Goal: Task Accomplishment & Management: Use online tool/utility

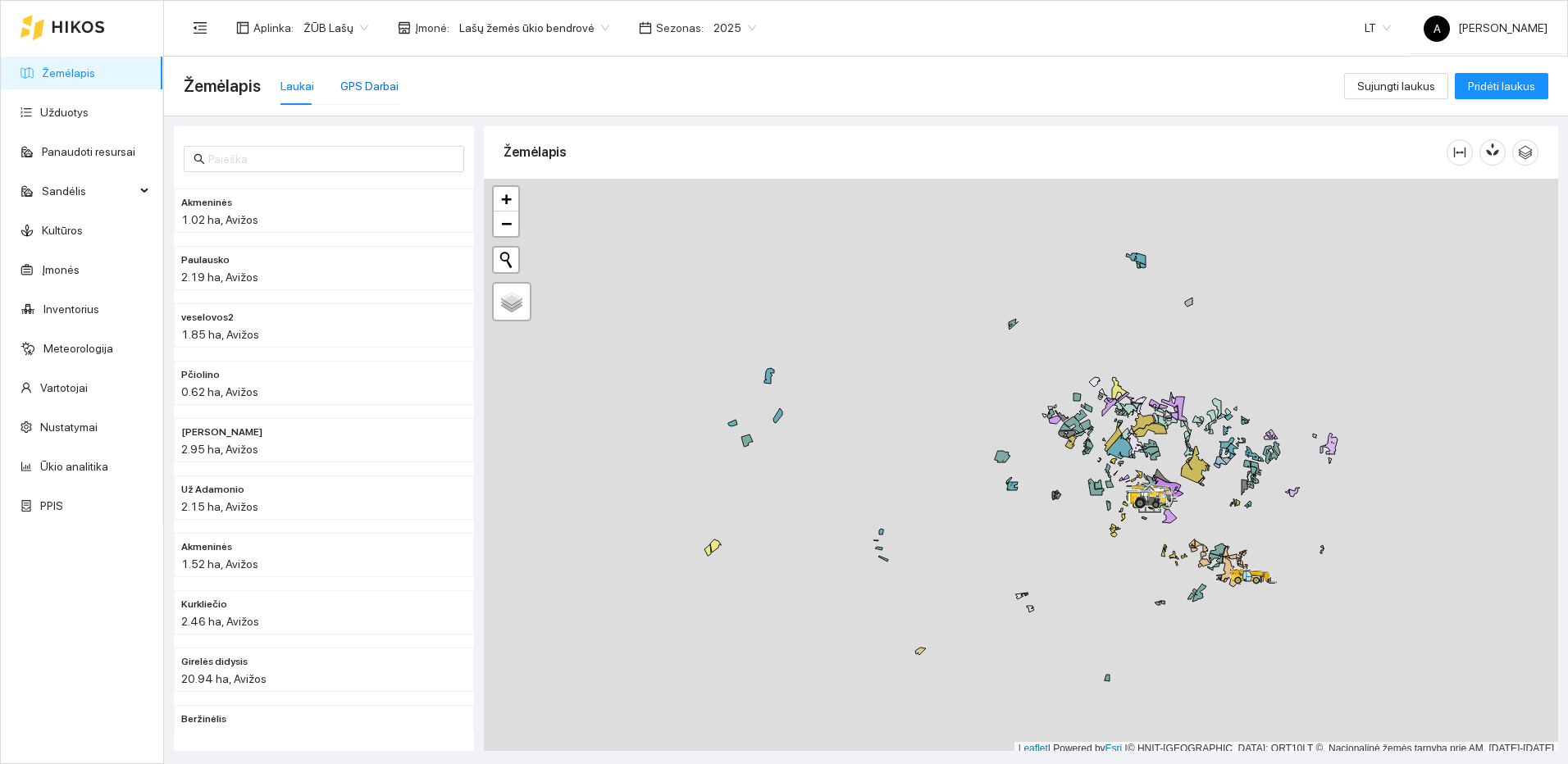
click at [385, 77] on div "GPS Darbai" at bounding box center [369, 86] width 58 height 18
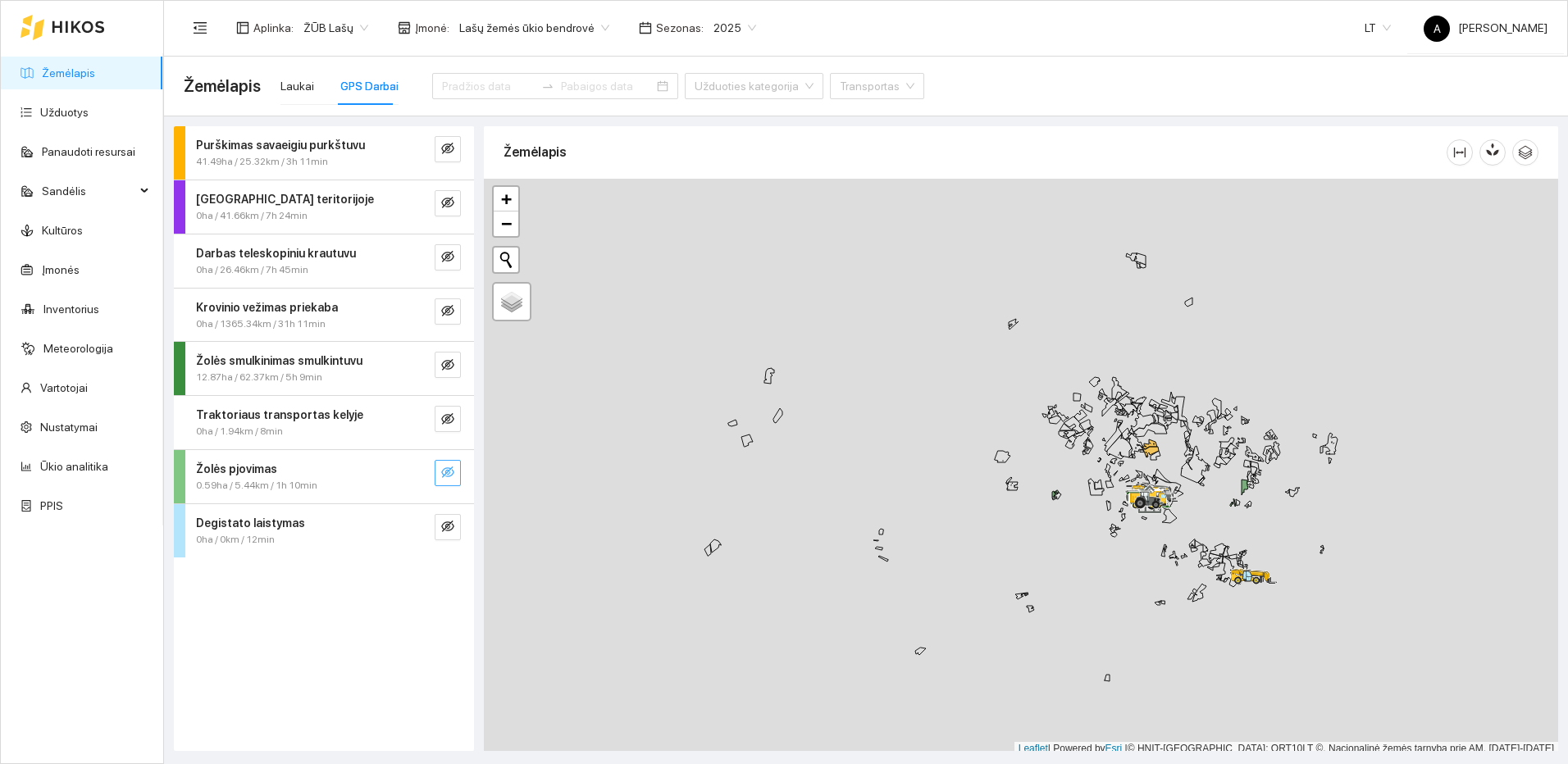
click at [451, 471] on icon "eye-invisible" at bounding box center [447, 471] width 13 height 13
click at [417, 469] on icon "search" at bounding box center [415, 472] width 12 height 12
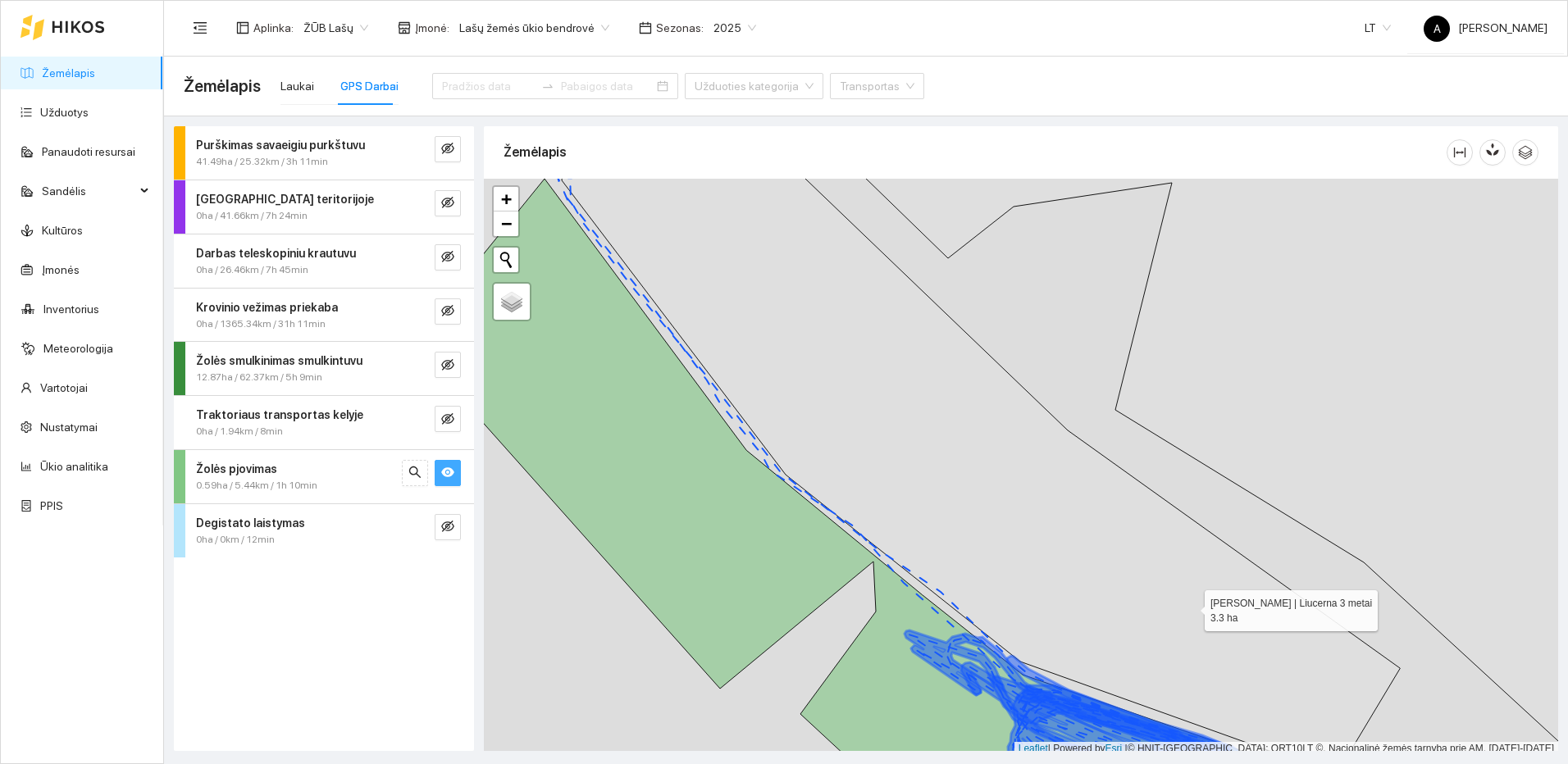
scroll to position [5, 0]
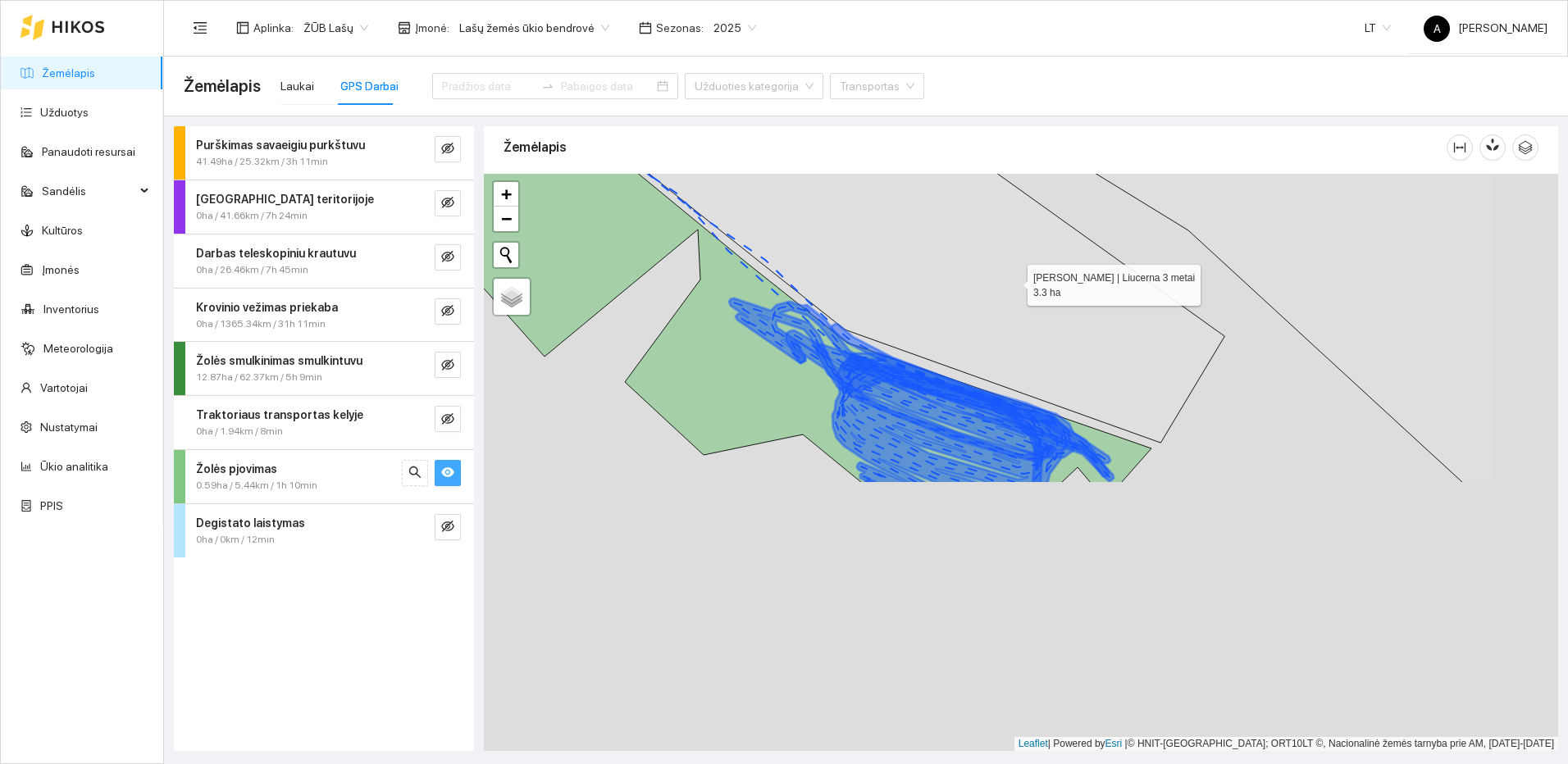
drag, startPoint x: 1110, startPoint y: 450, endPoint x: 1013, endPoint y: 283, distance: 193.1
click at [1013, 283] on icon at bounding box center [805, 115] width 838 height 654
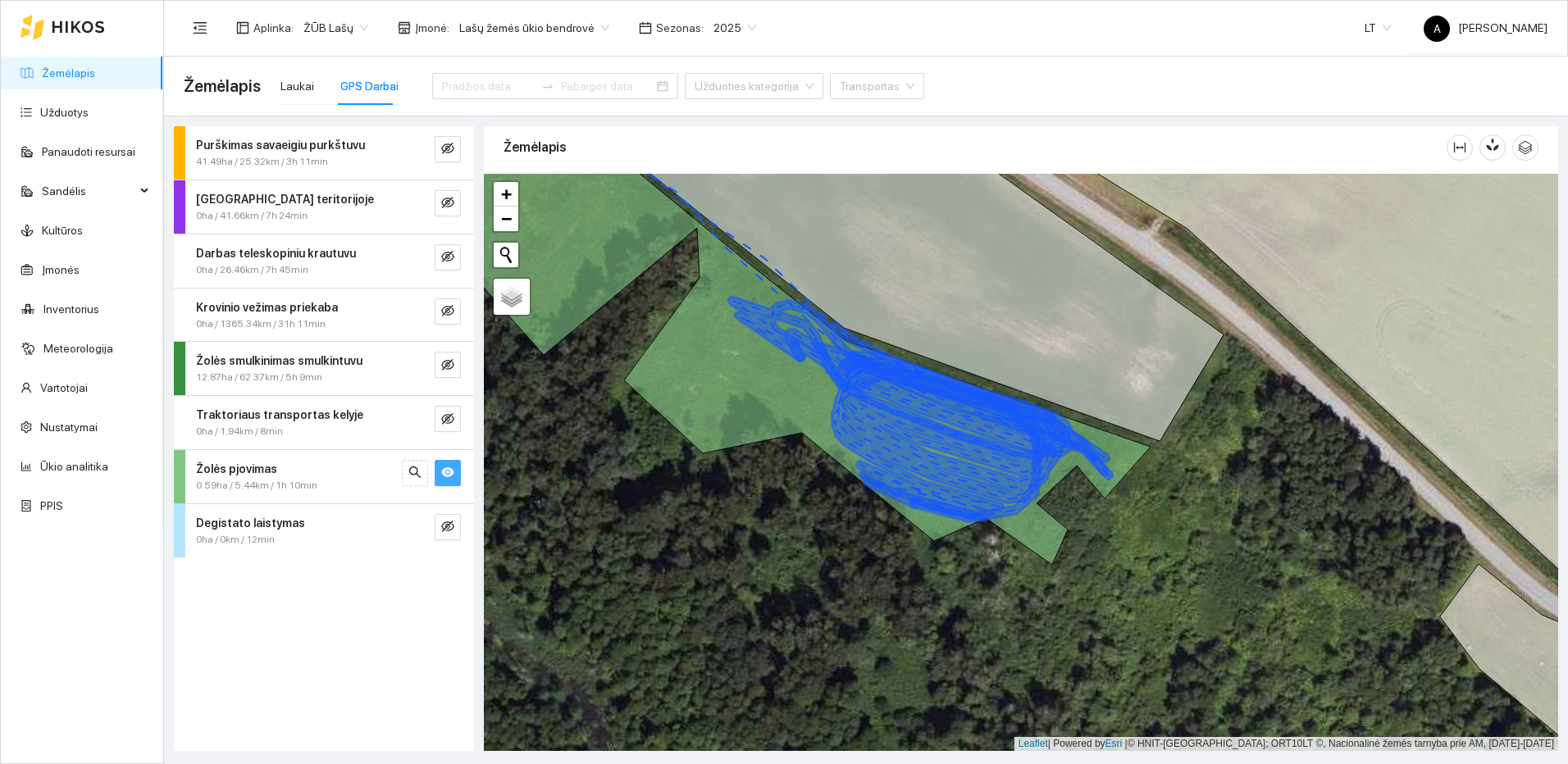
click at [449, 475] on icon "eye" at bounding box center [447, 473] width 13 height 10
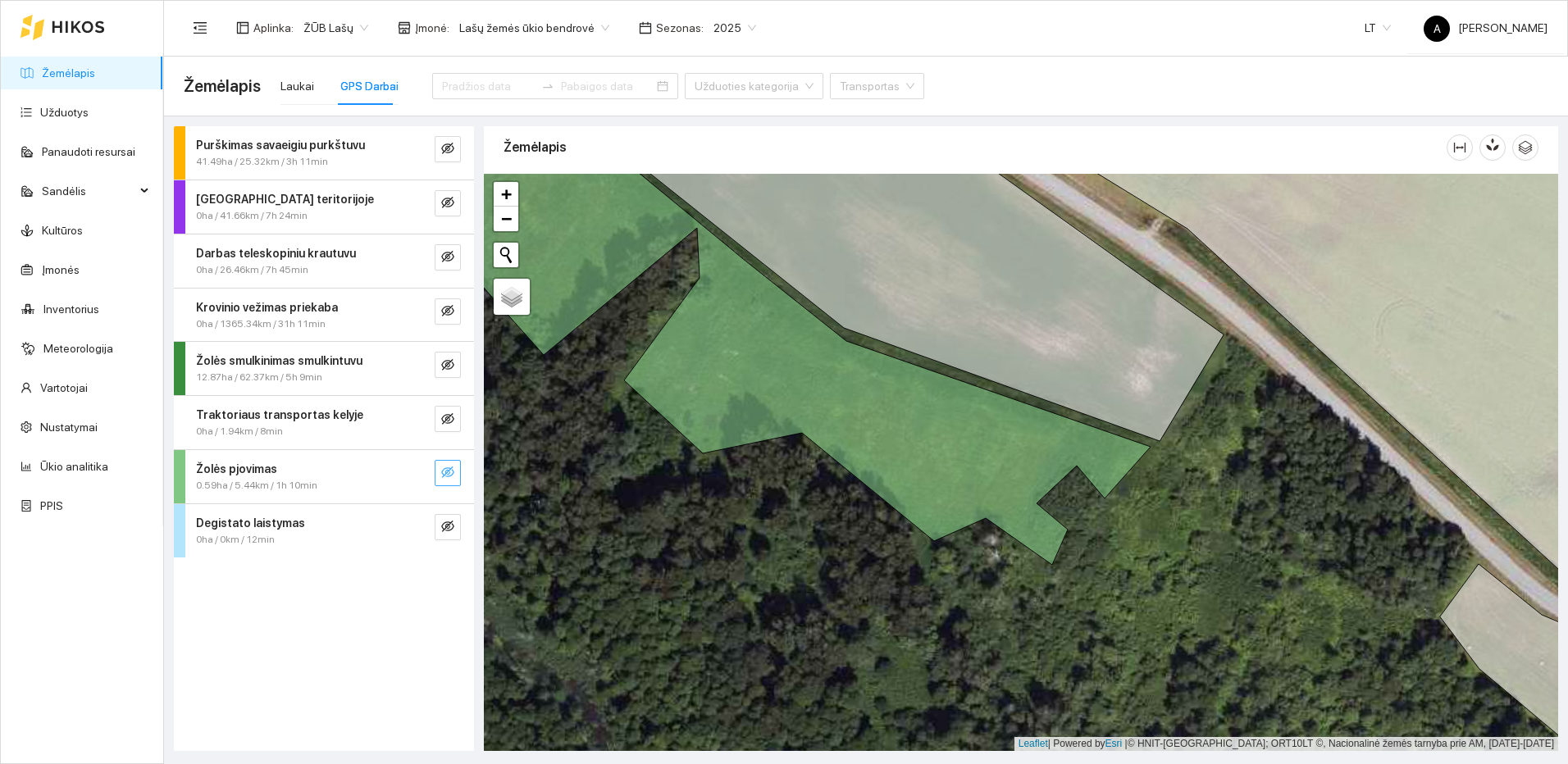
click at [449, 475] on icon "eye-invisible" at bounding box center [447, 471] width 13 height 13
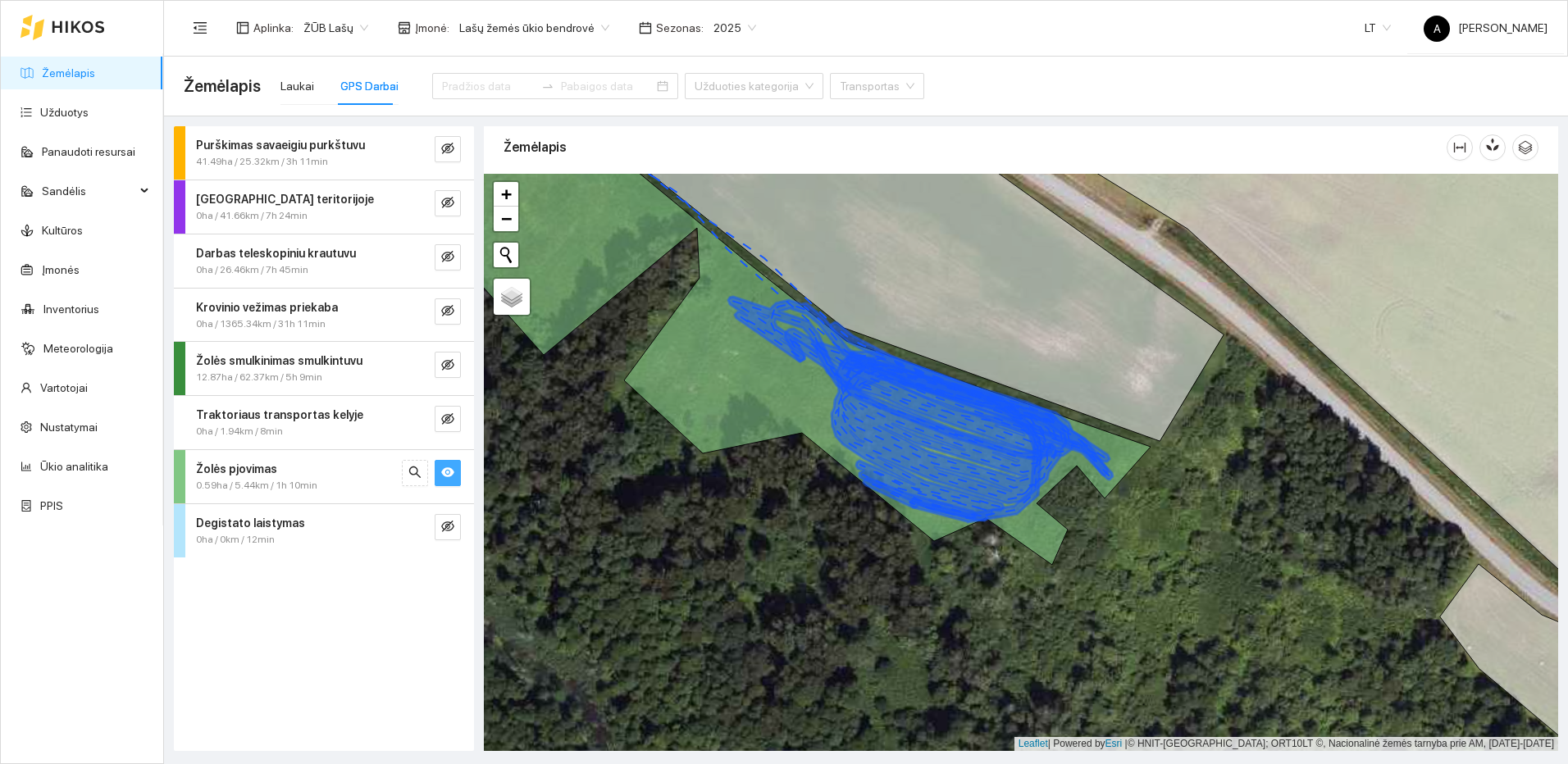
click at [449, 475] on icon "eye" at bounding box center [447, 473] width 13 height 10
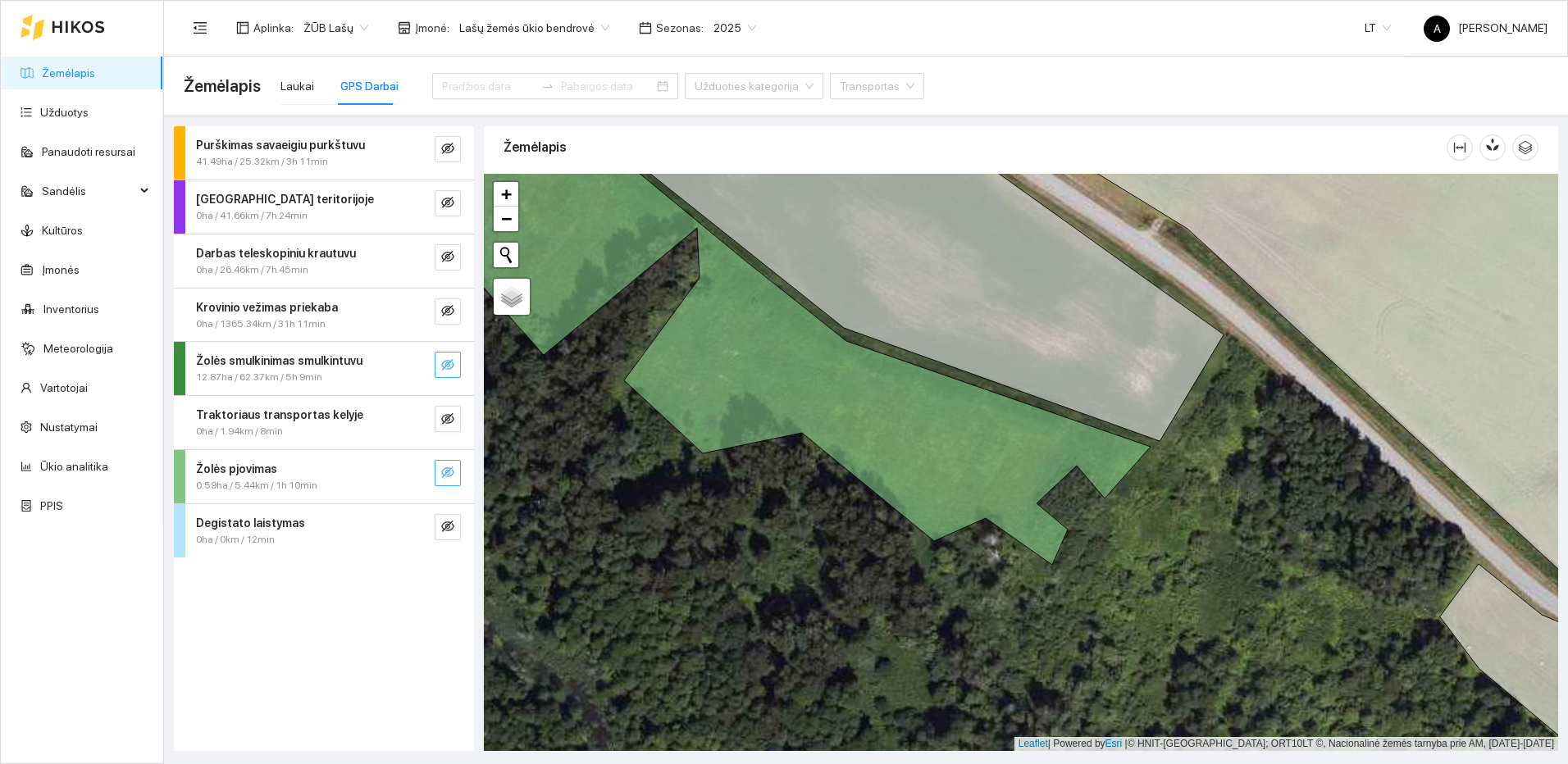
click at [447, 365] on icon "eye-invisible" at bounding box center [447, 365] width 13 height 13
click at [415, 363] on icon "search" at bounding box center [414, 365] width 13 height 13
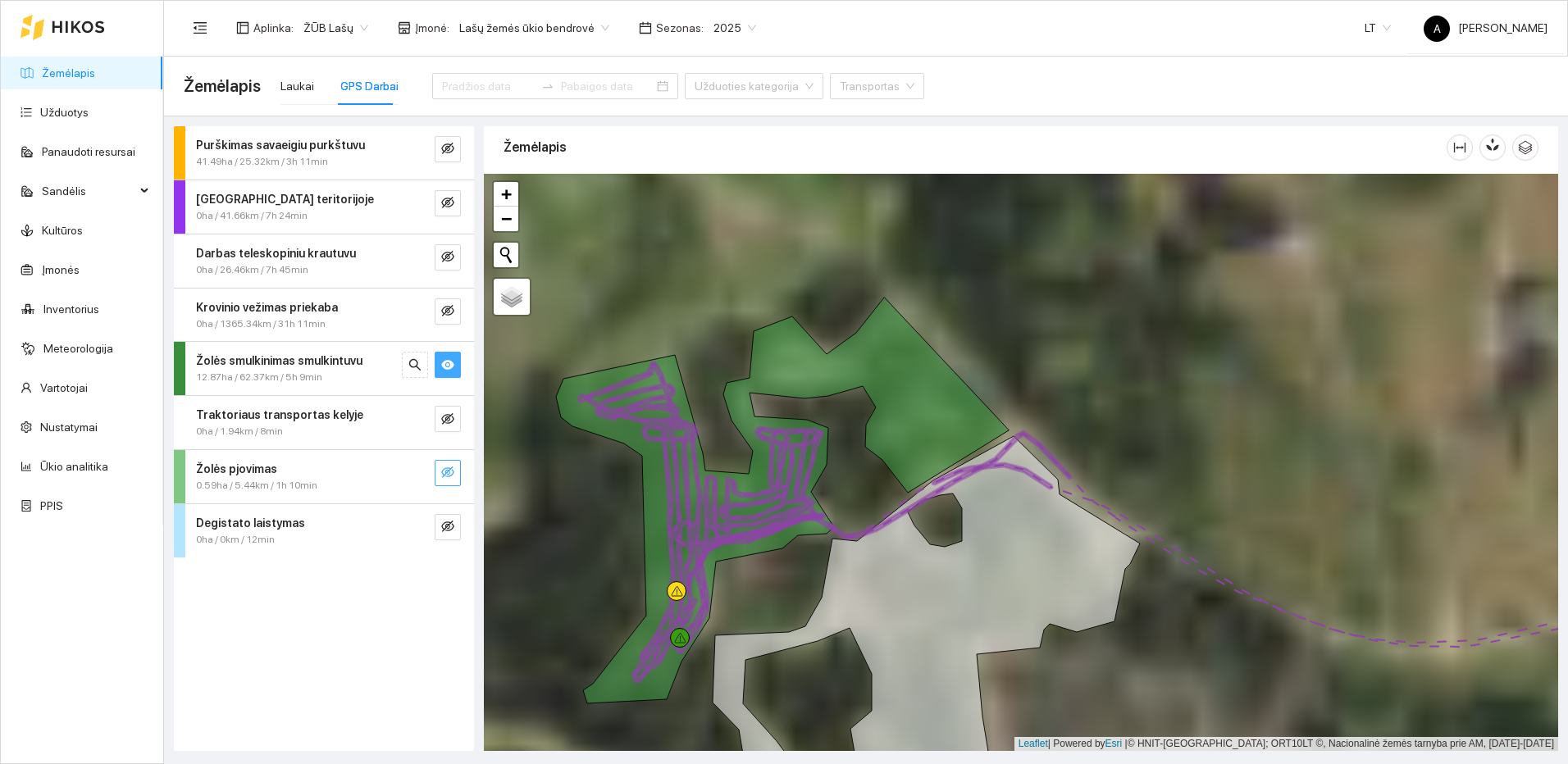
drag, startPoint x: 723, startPoint y: 530, endPoint x: 818, endPoint y: 578, distance: 106.4
click at [818, 578] on div at bounding box center [1021, 463] width 1074 height 577
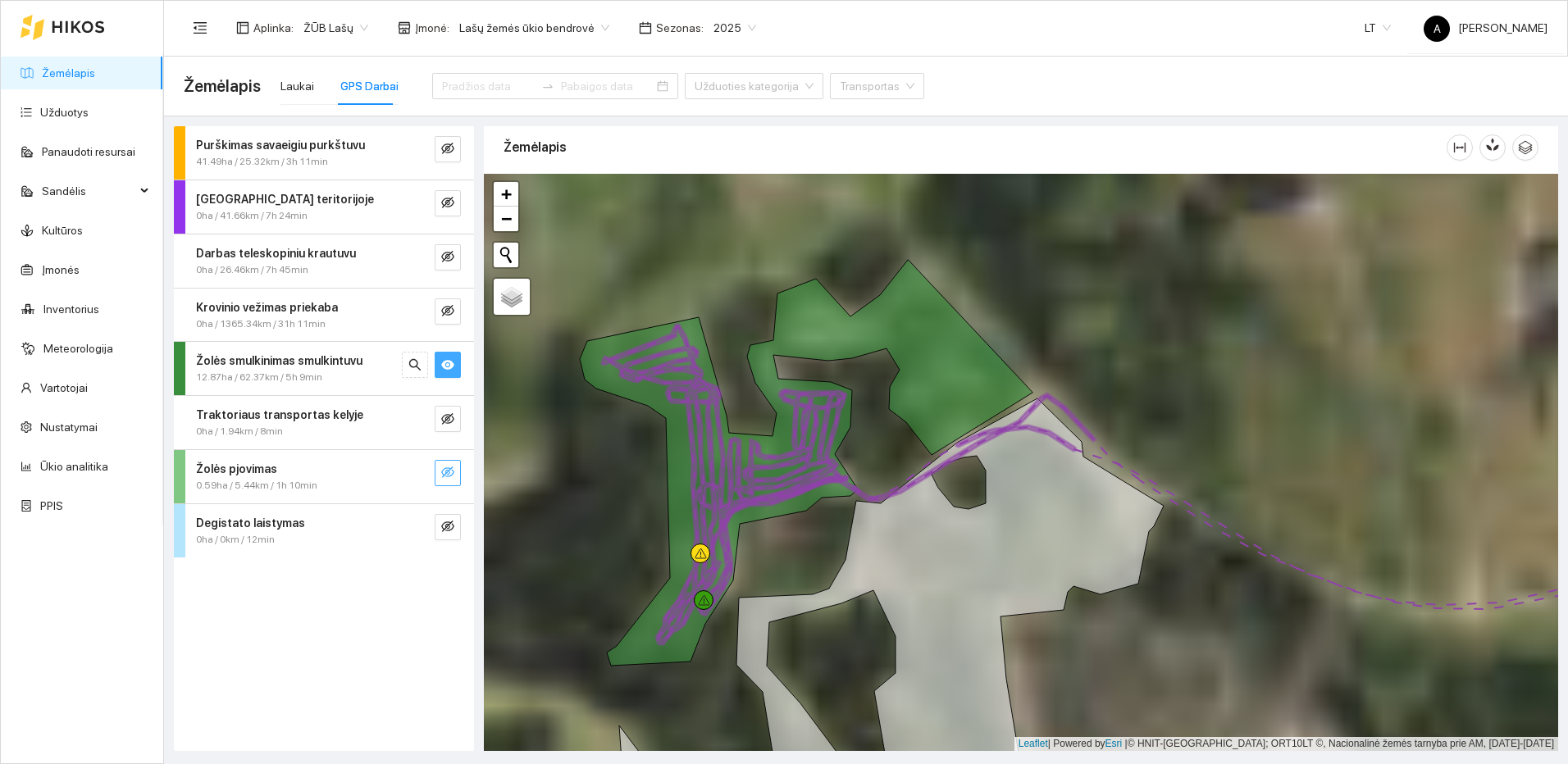
drag, startPoint x: 764, startPoint y: 589, endPoint x: 789, endPoint y: 549, distance: 47.2
click at [789, 549] on div at bounding box center [1021, 463] width 1074 height 577
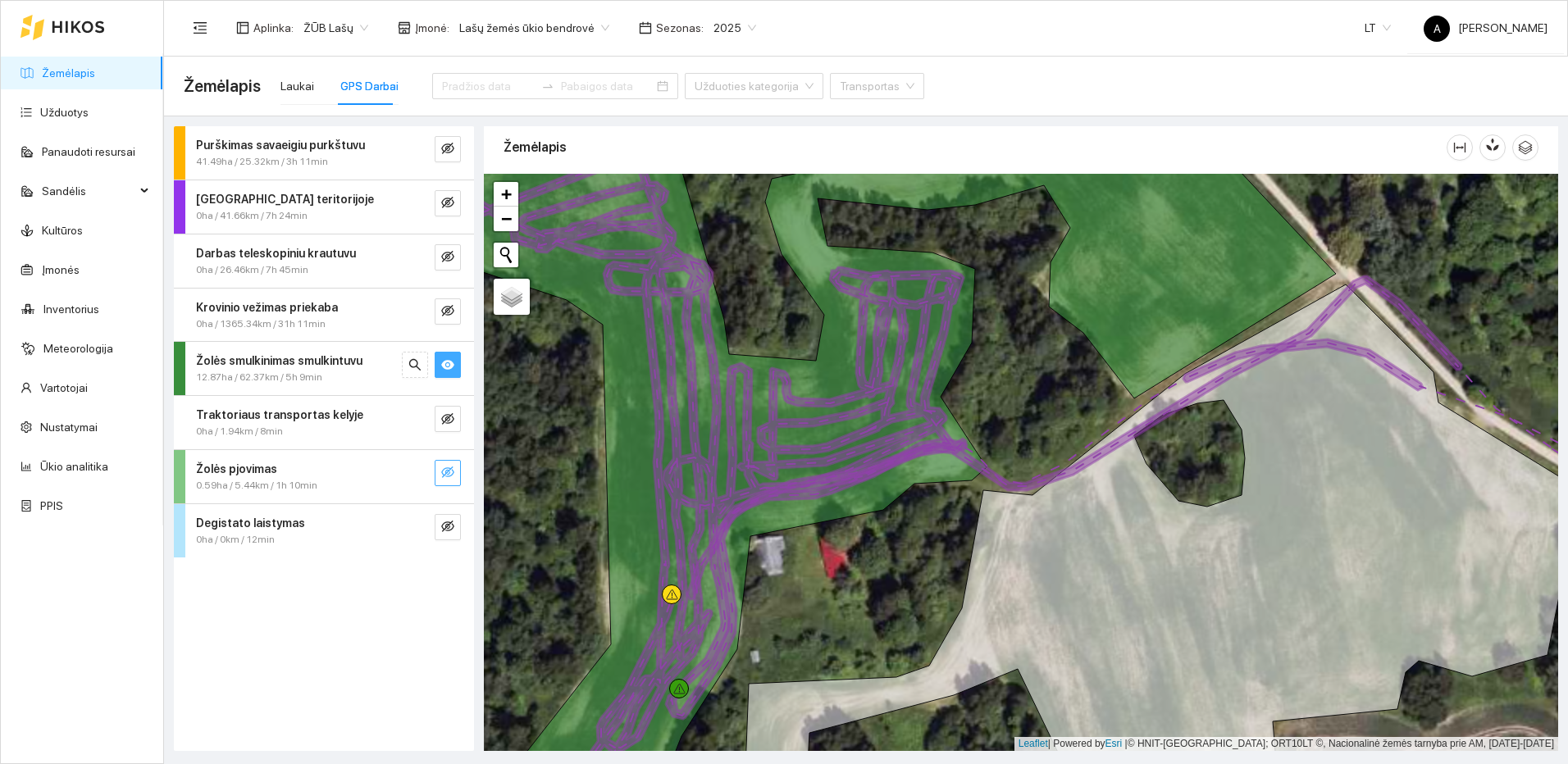
drag, startPoint x: 780, startPoint y: 549, endPoint x: 851, endPoint y: 564, distance: 72.6
click at [851, 564] on div at bounding box center [1021, 463] width 1074 height 577
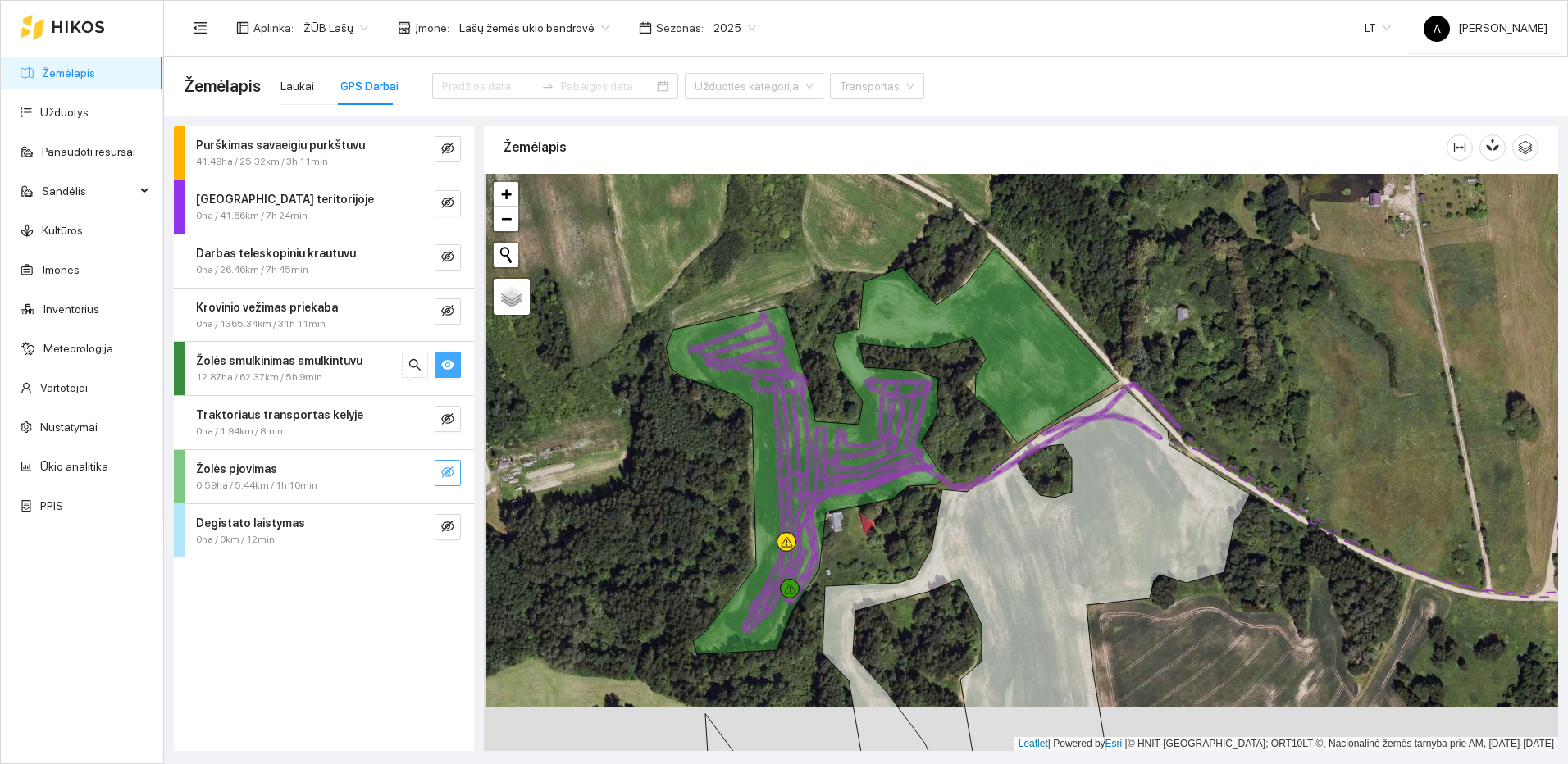
drag, startPoint x: 843, startPoint y: 602, endPoint x: 843, endPoint y: 559, distance: 43.0
click at [843, 559] on div at bounding box center [1021, 463] width 1074 height 577
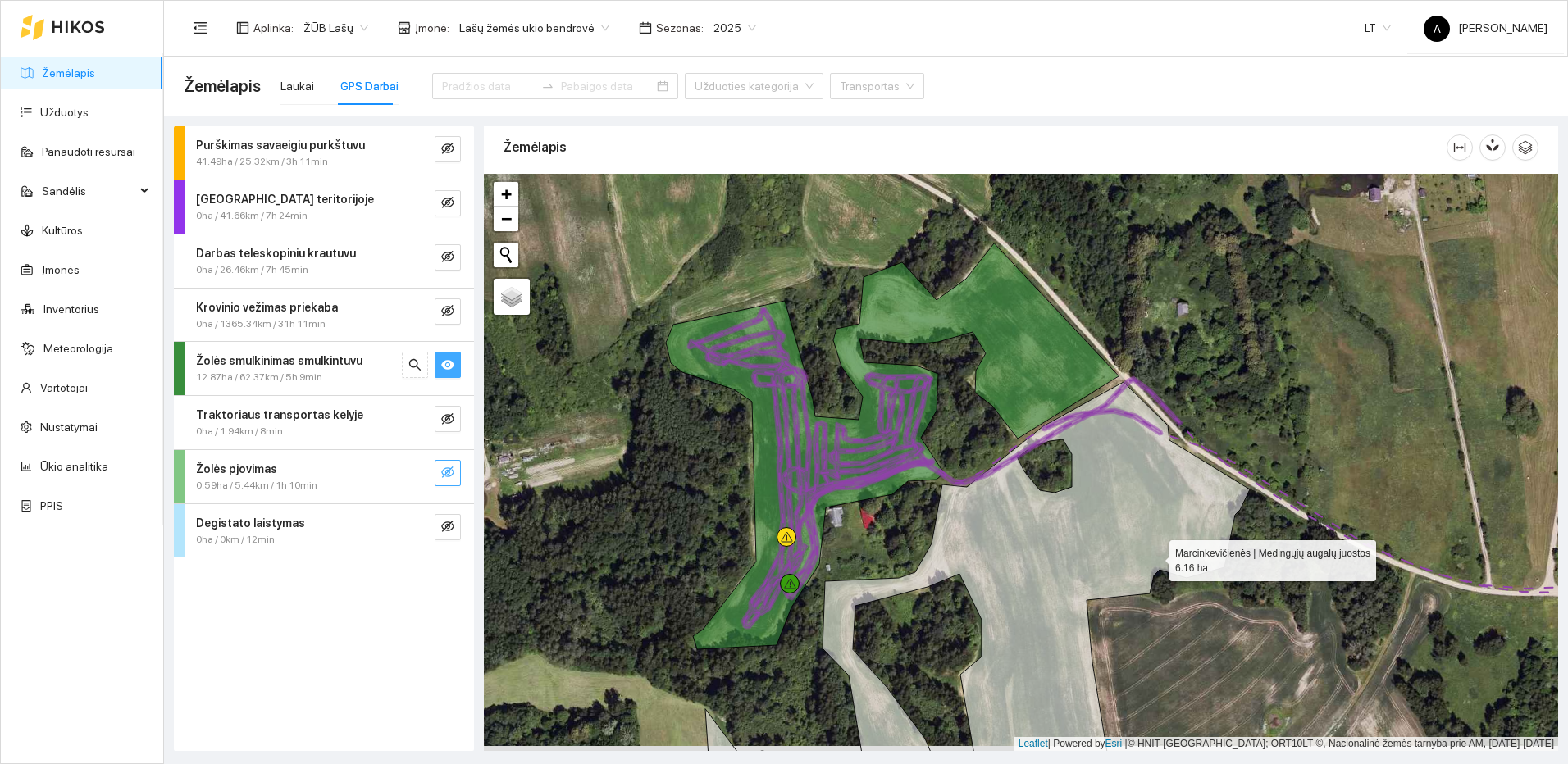
drag, startPoint x: 1155, startPoint y: 559, endPoint x: 1126, endPoint y: 505, distance: 61.3
click at [1127, 506] on icon at bounding box center [978, 593] width 544 height 423
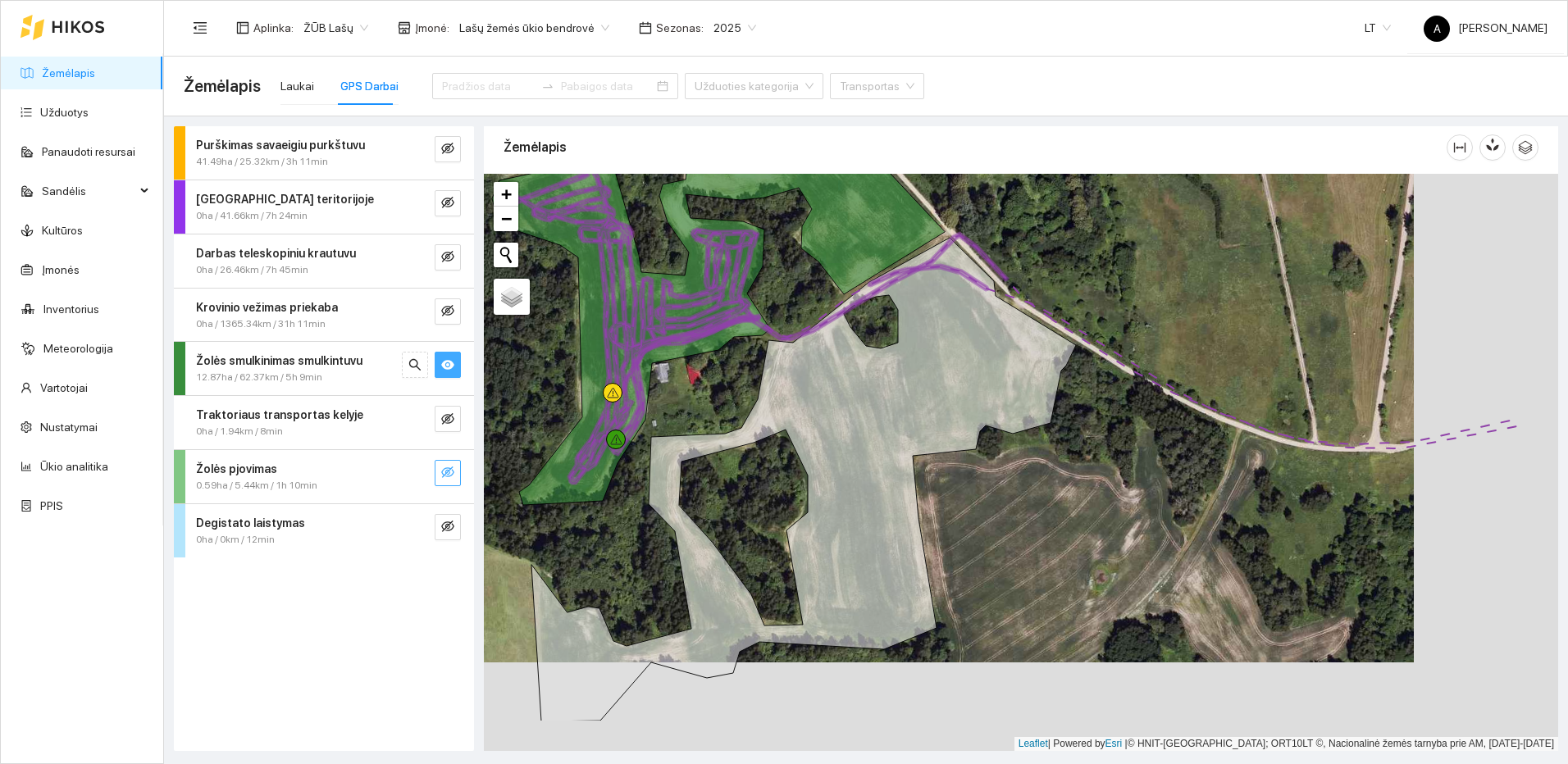
drag, startPoint x: 1363, startPoint y: 590, endPoint x: 1219, endPoint y: 502, distance: 168.8
click at [1219, 502] on div at bounding box center [1021, 463] width 1074 height 577
drag, startPoint x: 939, startPoint y: 465, endPoint x: 1086, endPoint y: 554, distance: 171.8
click at [1086, 554] on div at bounding box center [1021, 463] width 1074 height 577
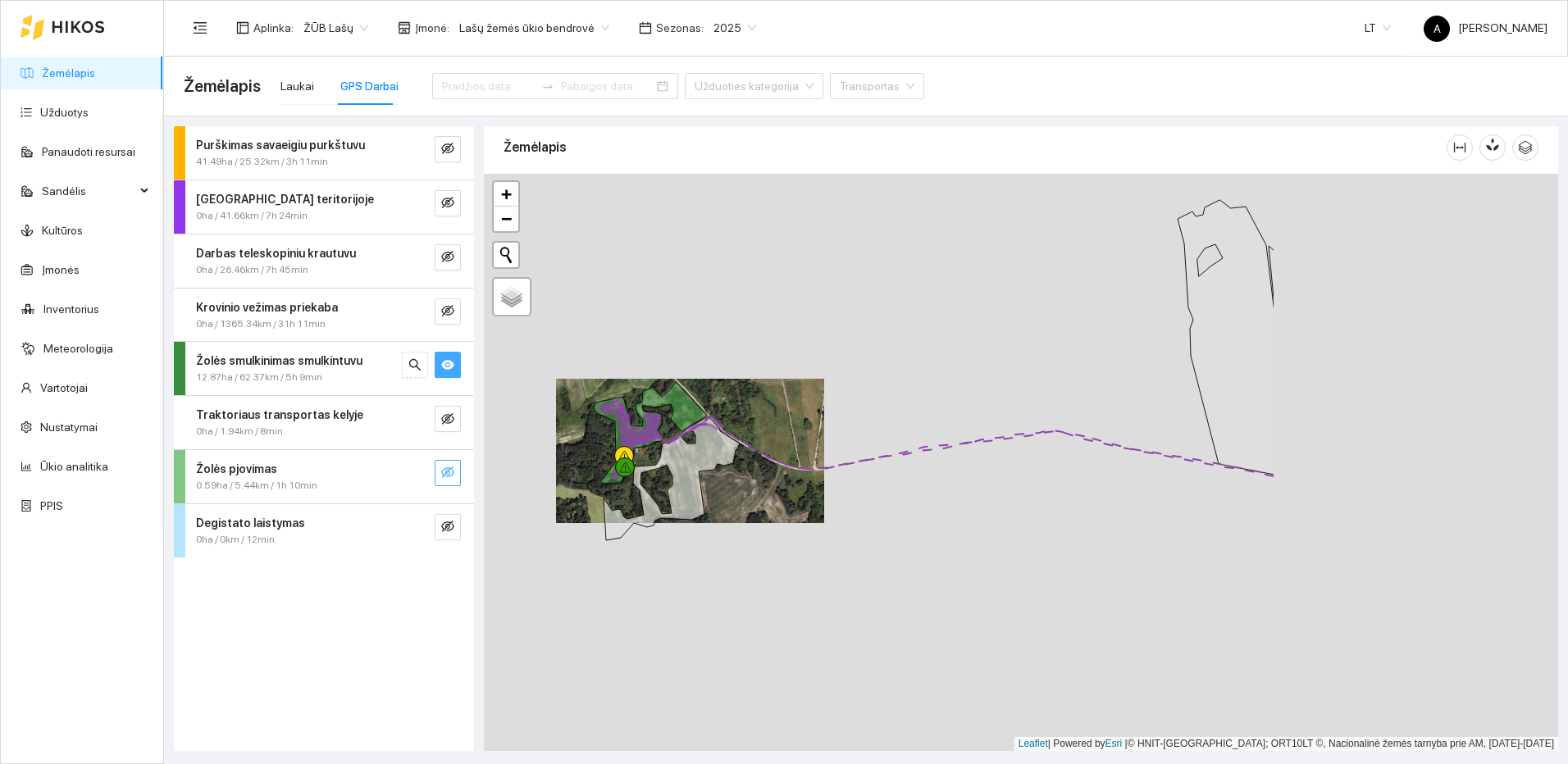
drag, startPoint x: 1354, startPoint y: 576, endPoint x: 941, endPoint y: 493, distance: 421.3
click at [941, 493] on div at bounding box center [1021, 463] width 1074 height 577
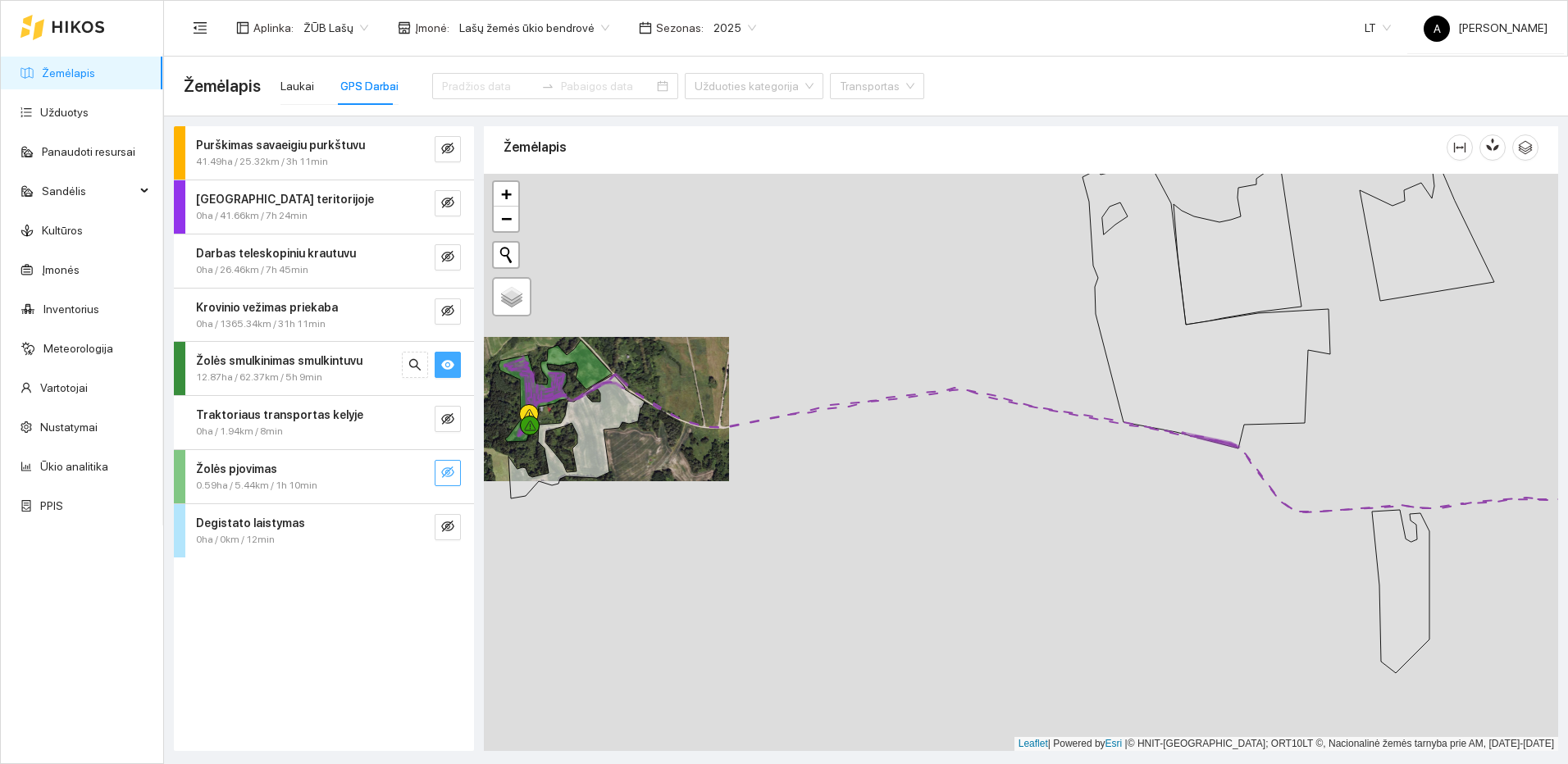
drag, startPoint x: 1320, startPoint y: 567, endPoint x: 1106, endPoint y: 480, distance: 231.0
click at [1106, 480] on div at bounding box center [1021, 463] width 1074 height 577
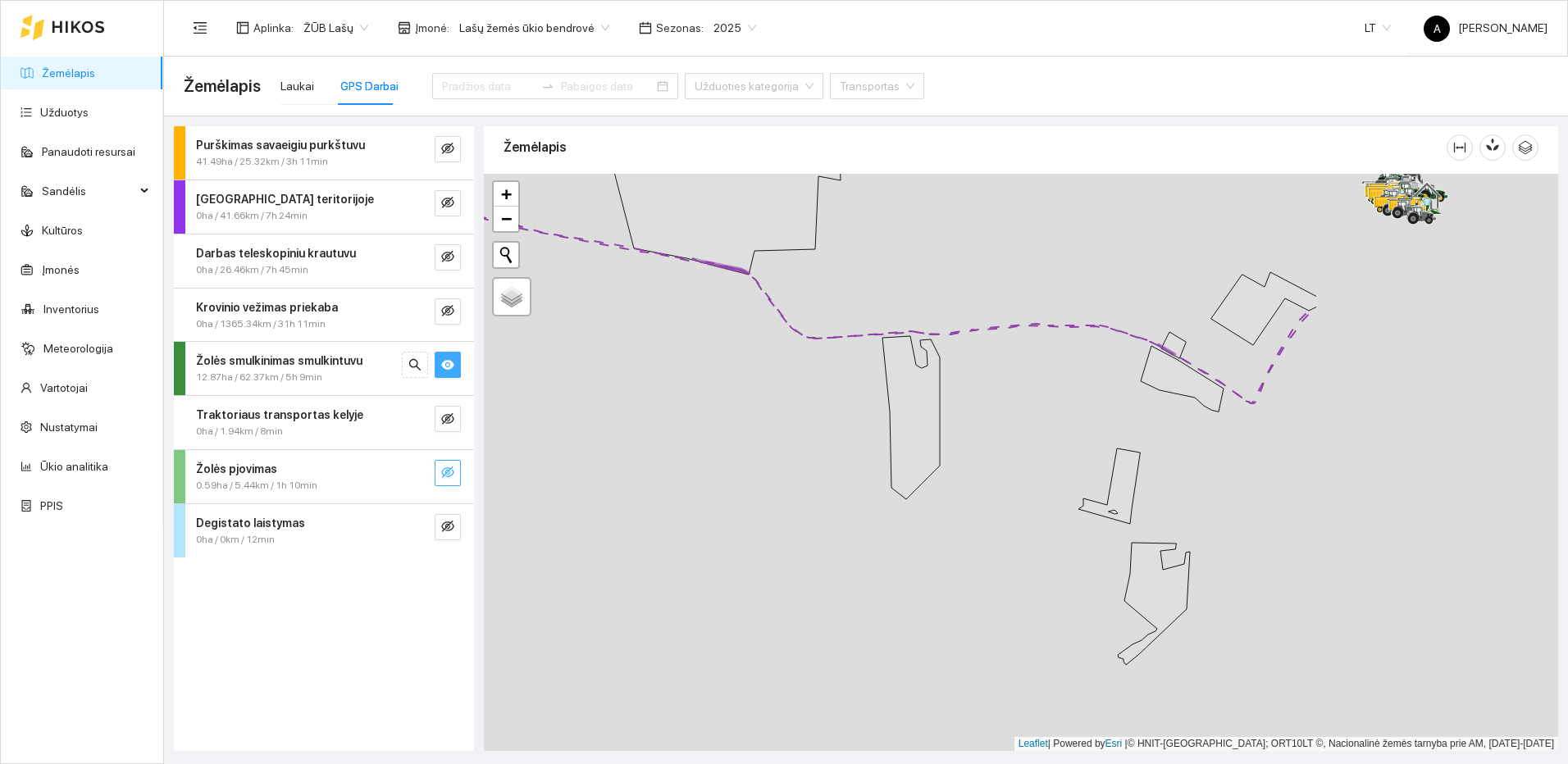
drag, startPoint x: 1368, startPoint y: 594, endPoint x: 1031, endPoint y: 483, distance: 354.8
click at [1031, 483] on div at bounding box center [1021, 463] width 1074 height 577
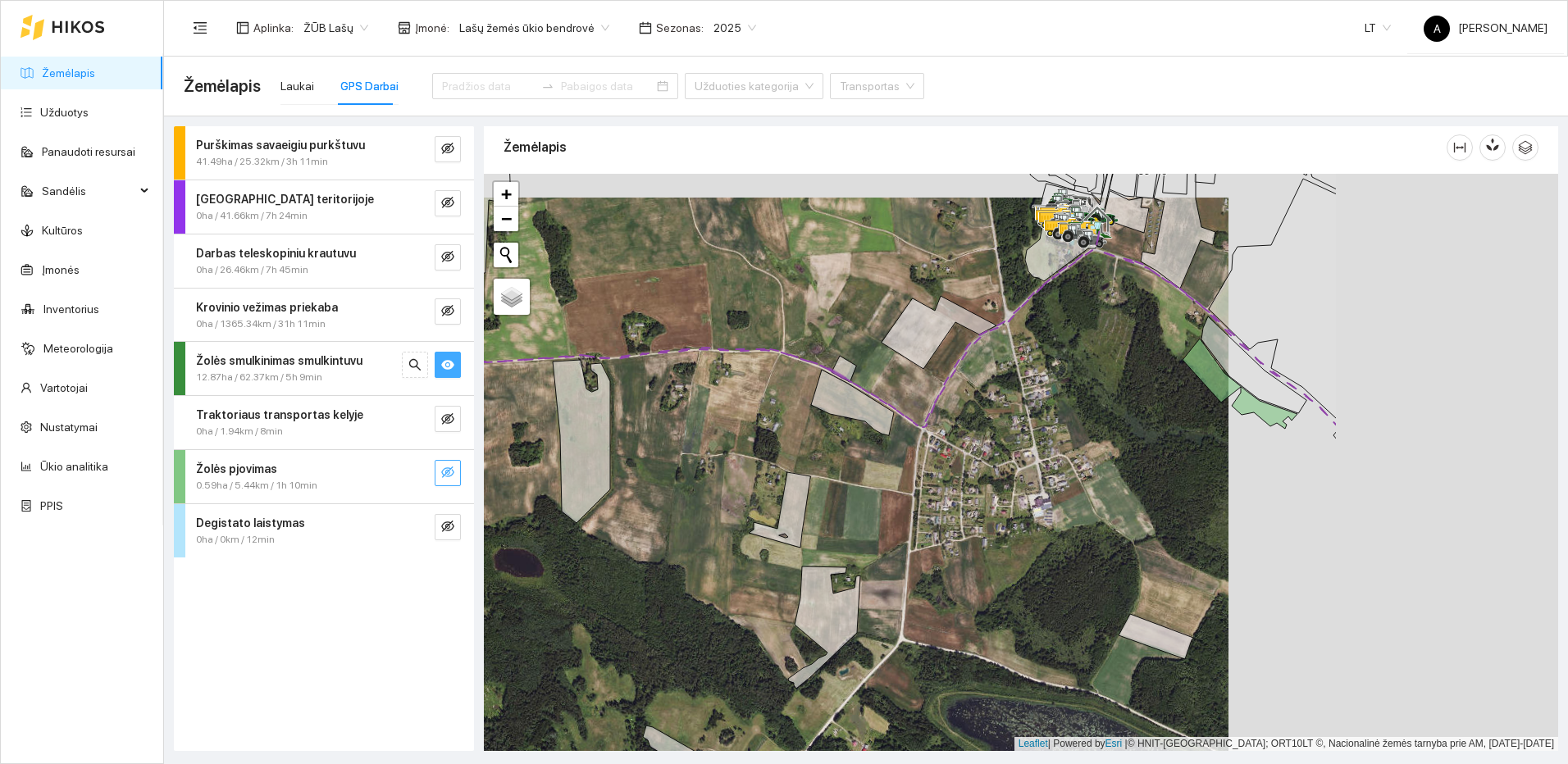
drag, startPoint x: 1451, startPoint y: 485, endPoint x: 1122, endPoint y: 508, distance: 329.8
click at [1122, 508] on div at bounding box center [1021, 463] width 1074 height 577
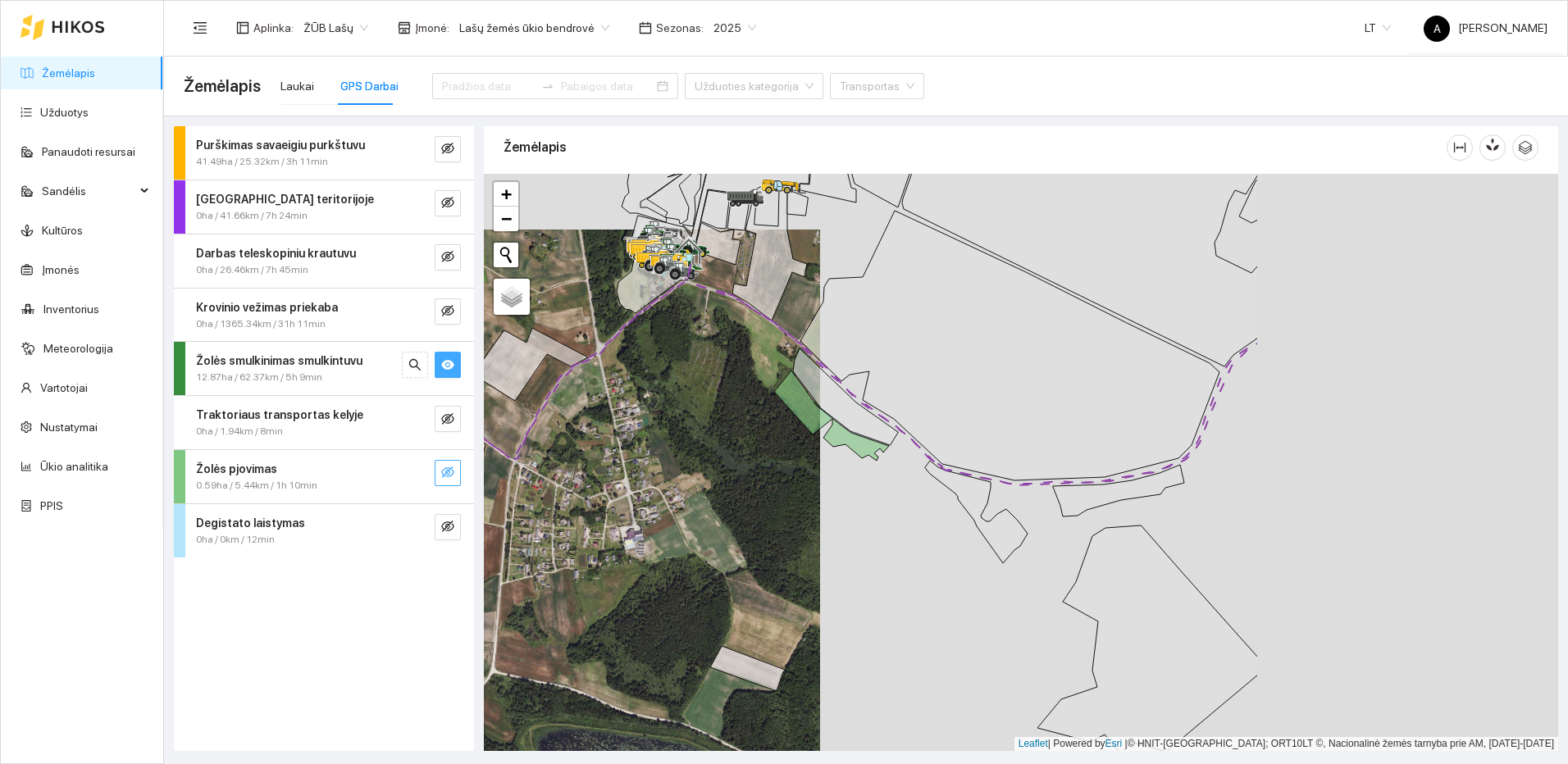
drag, startPoint x: 1489, startPoint y: 528, endPoint x: 1075, endPoint y: 560, distance: 415.2
click at [1075, 560] on div at bounding box center [1021, 463] width 1074 height 577
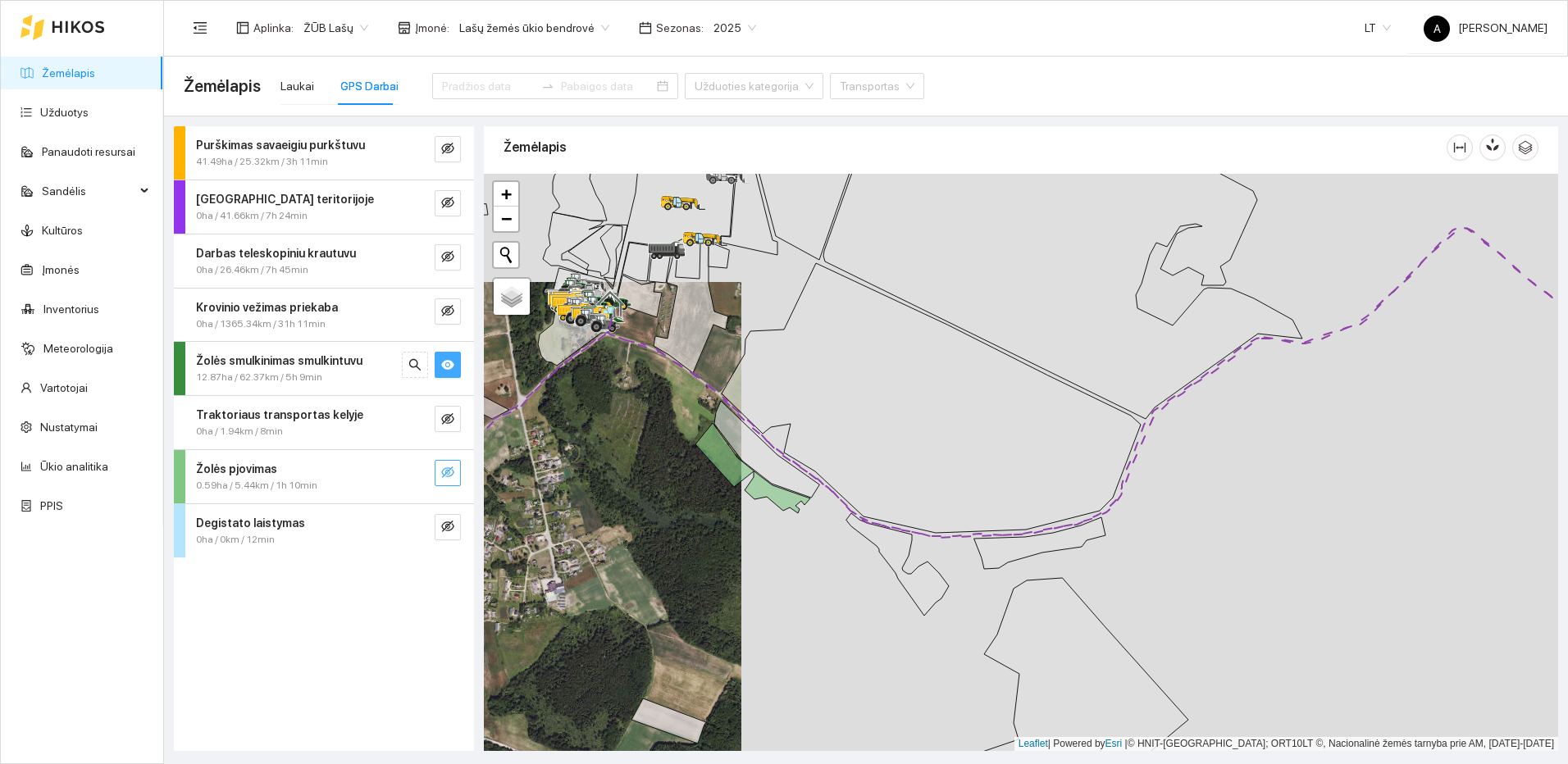
drag, startPoint x: 1333, startPoint y: 452, endPoint x: 1006, endPoint y: 635, distance: 374.7
click at [1006, 635] on div at bounding box center [1021, 463] width 1074 height 577
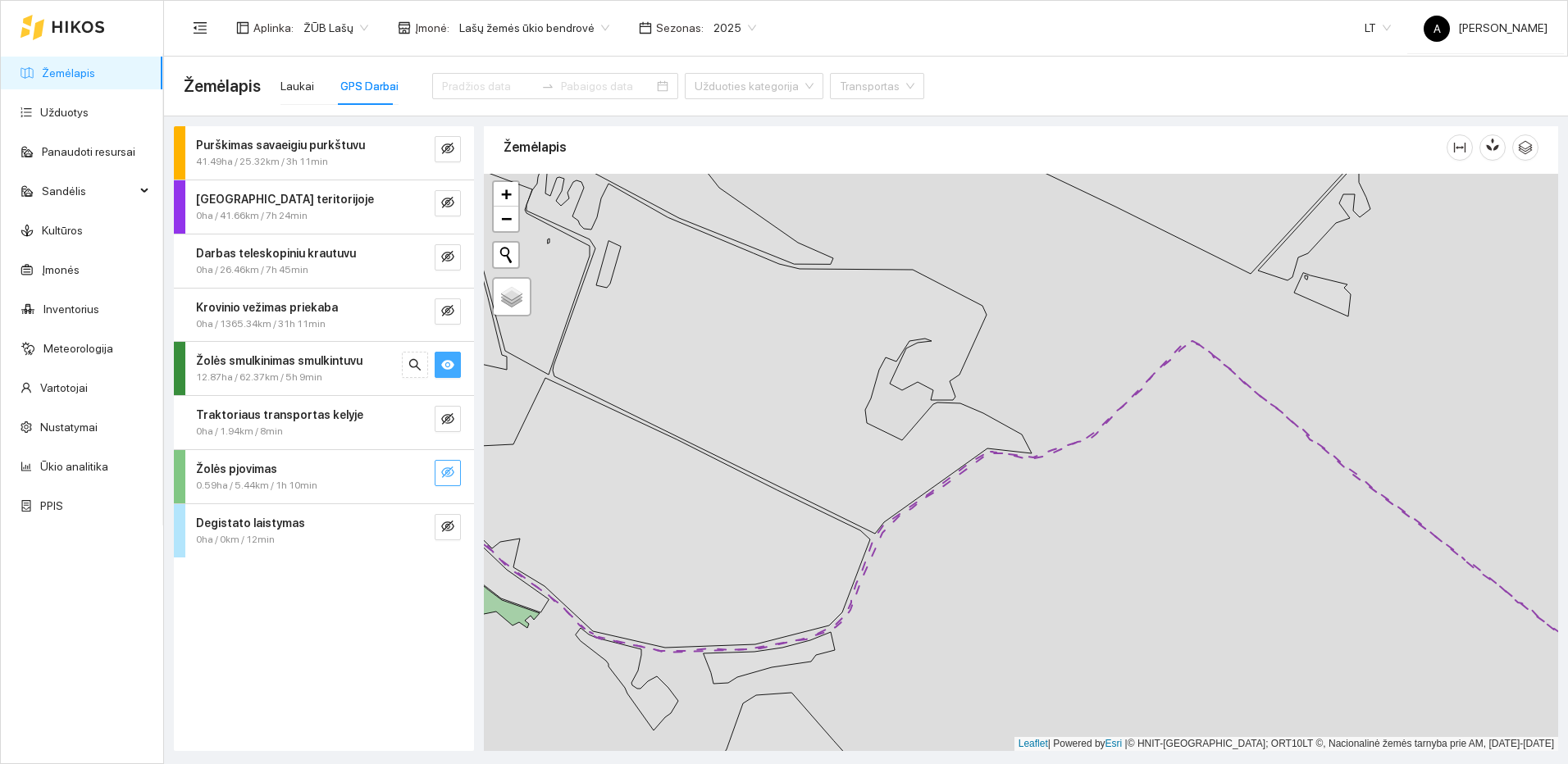
drag, startPoint x: 1368, startPoint y: 568, endPoint x: 1010, endPoint y: 428, distance: 384.4
click at [1020, 434] on div at bounding box center [1021, 463] width 1074 height 577
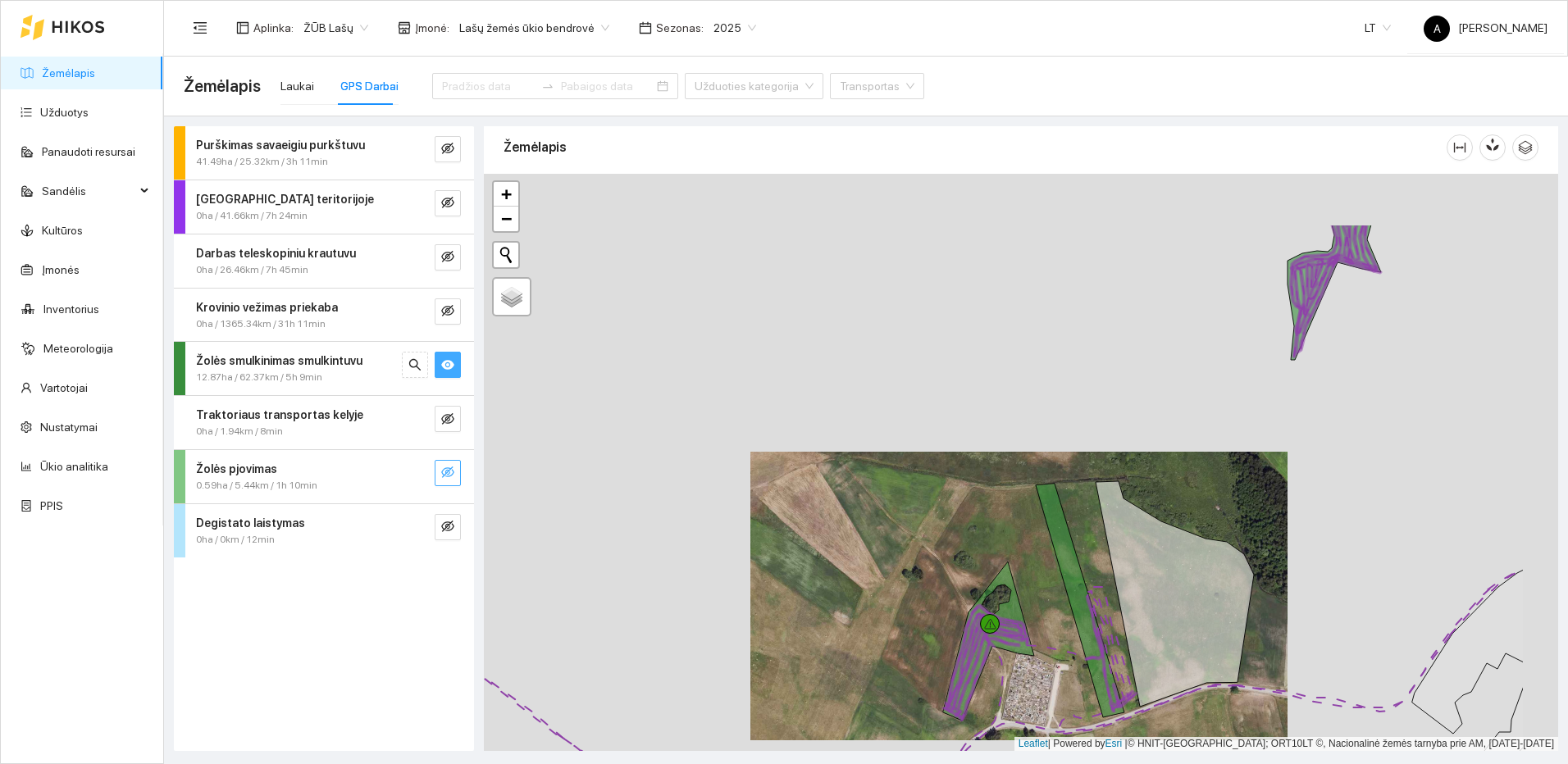
drag, startPoint x: 1358, startPoint y: 416, endPoint x: 1143, endPoint y: 633, distance: 305.5
click at [1143, 633] on div at bounding box center [1021, 463] width 1074 height 577
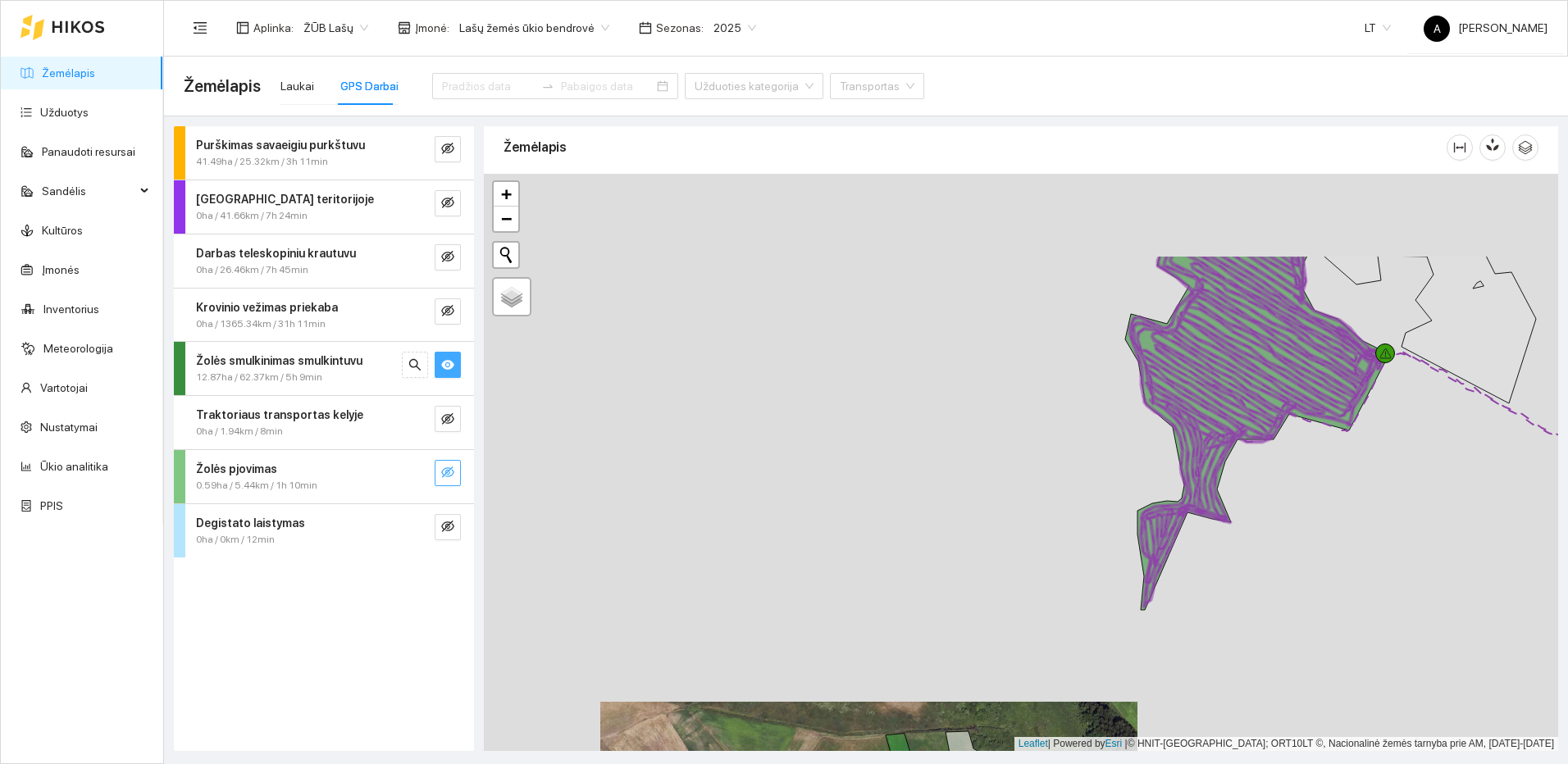
drag, startPoint x: 1336, startPoint y: 503, endPoint x: 1237, endPoint y: 648, distance: 175.6
click at [1237, 648] on div at bounding box center [1021, 463] width 1074 height 577
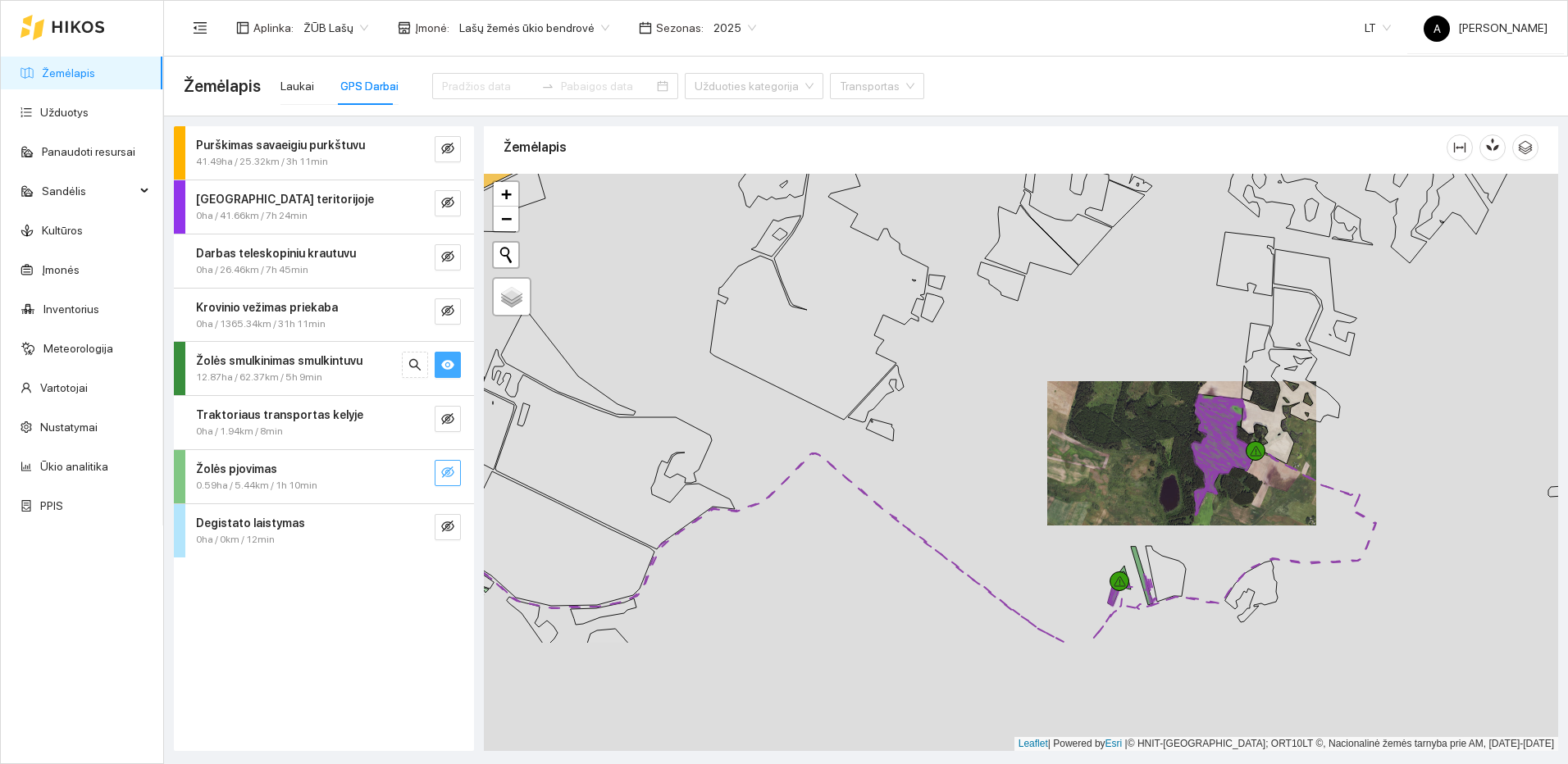
drag, startPoint x: 1241, startPoint y: 489, endPoint x: 1238, endPoint y: 465, distance: 24.2
click at [1238, 465] on div at bounding box center [1021, 463] width 1074 height 577
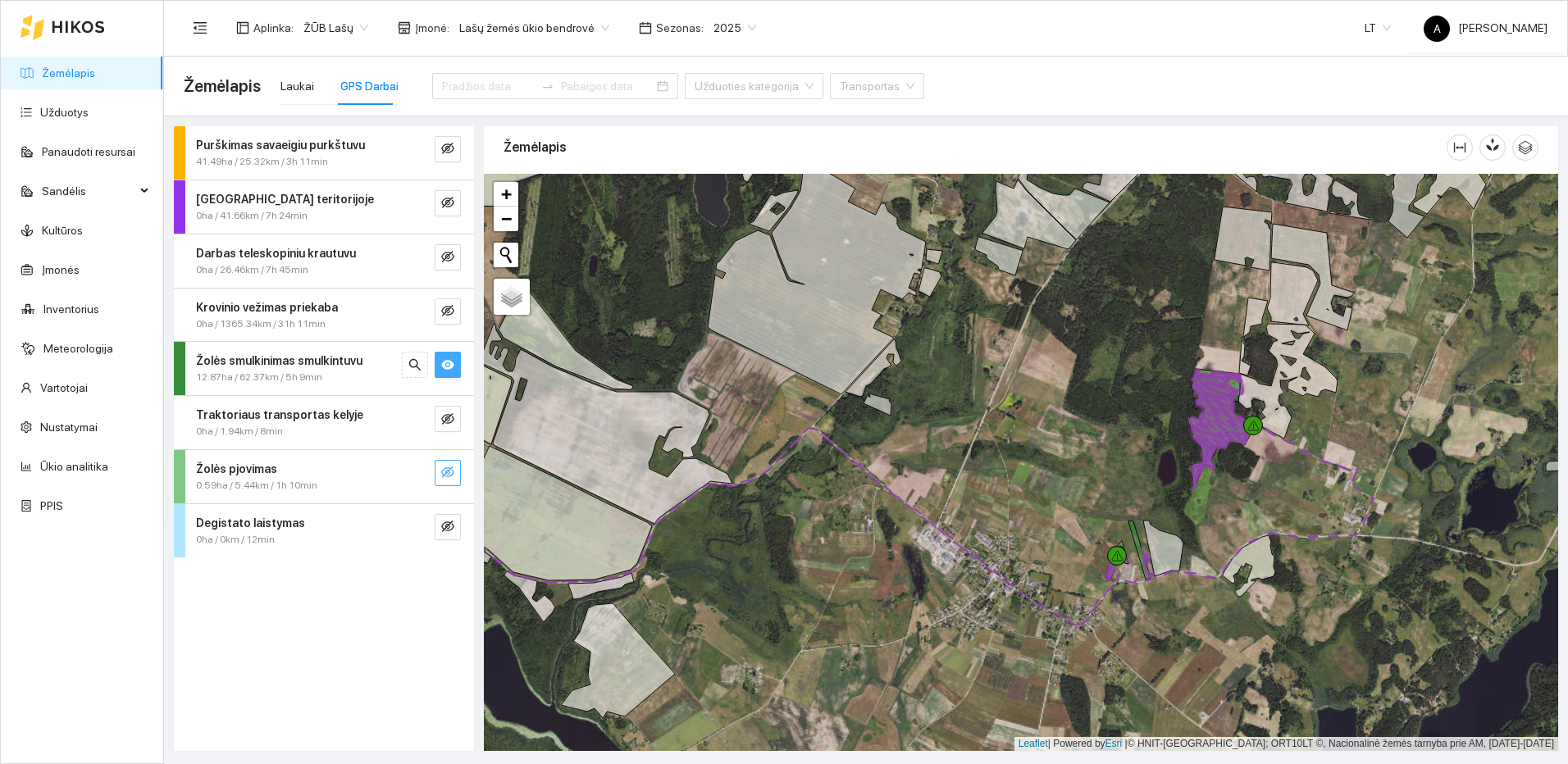
click at [452, 359] on icon "eye" at bounding box center [447, 365] width 13 height 13
click at [444, 143] on icon "eye-invisible" at bounding box center [447, 148] width 13 height 13
click at [407, 145] on button "button" at bounding box center [414, 149] width 26 height 26
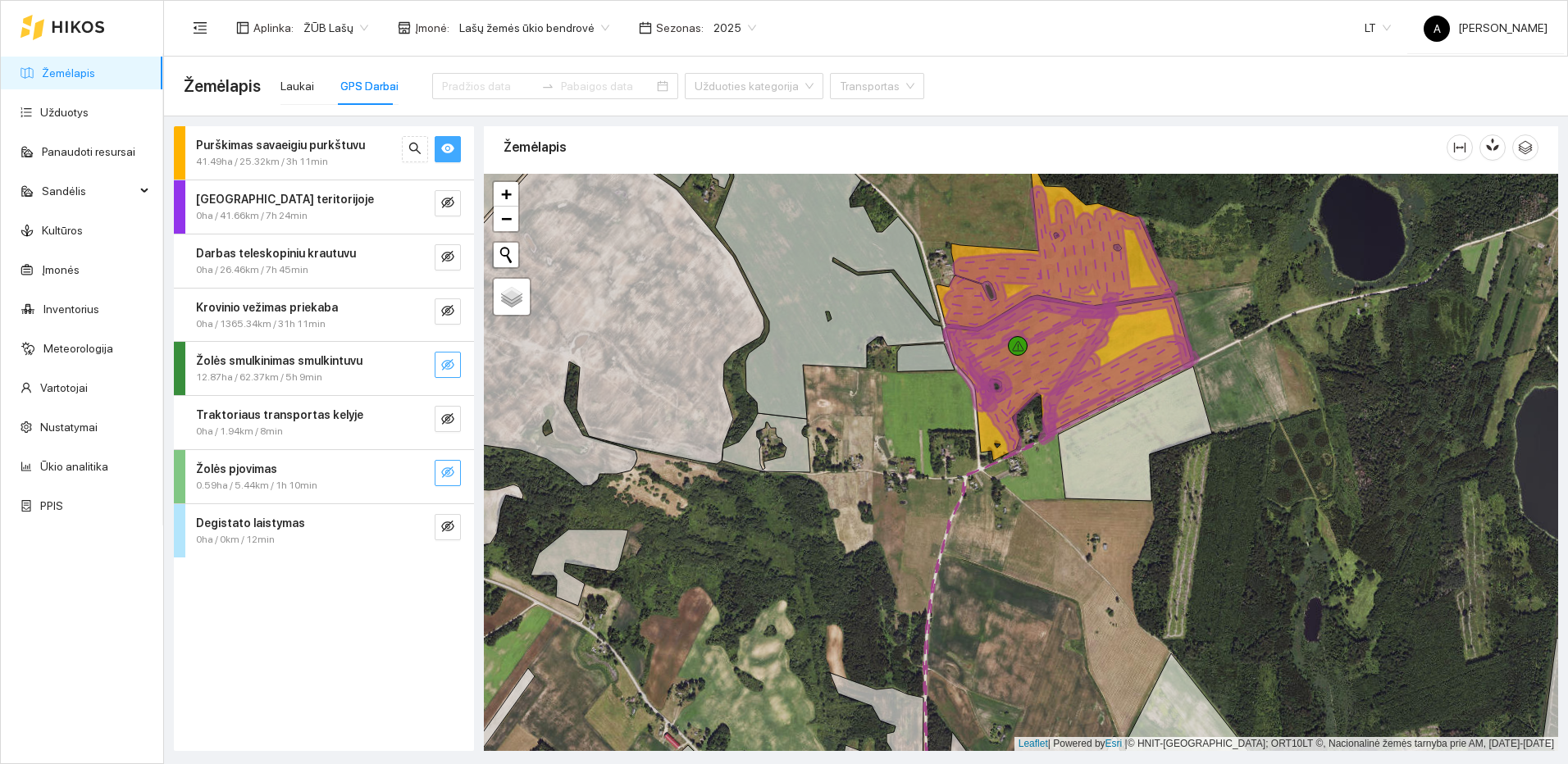
click at [447, 151] on icon "eye" at bounding box center [447, 148] width 13 height 13
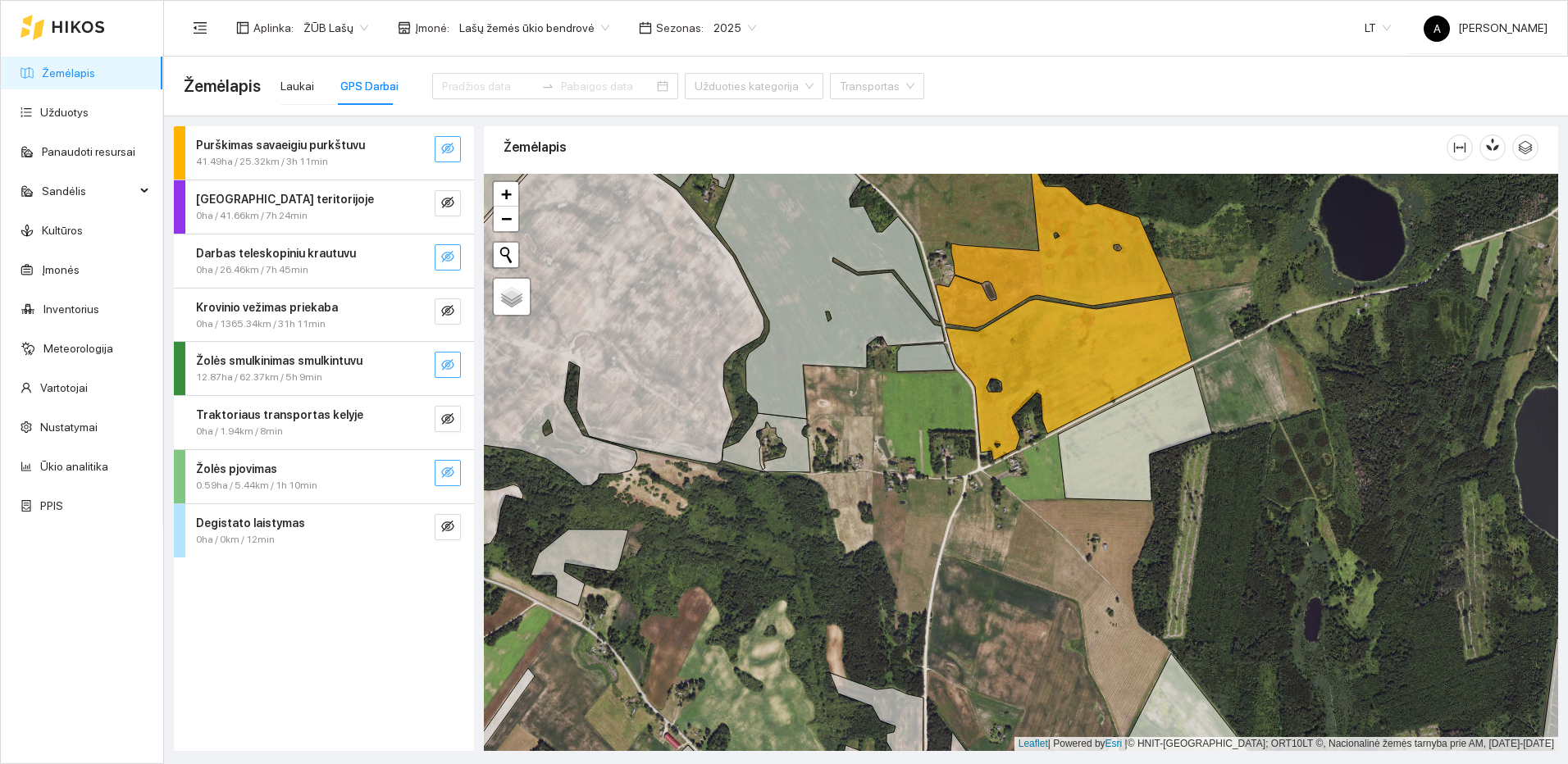
click at [440, 250] on button "button" at bounding box center [447, 257] width 26 height 26
click at [447, 311] on icon "eye-invisible" at bounding box center [447, 311] width 13 height 12
click at [417, 255] on icon "search" at bounding box center [415, 257] width 12 height 12
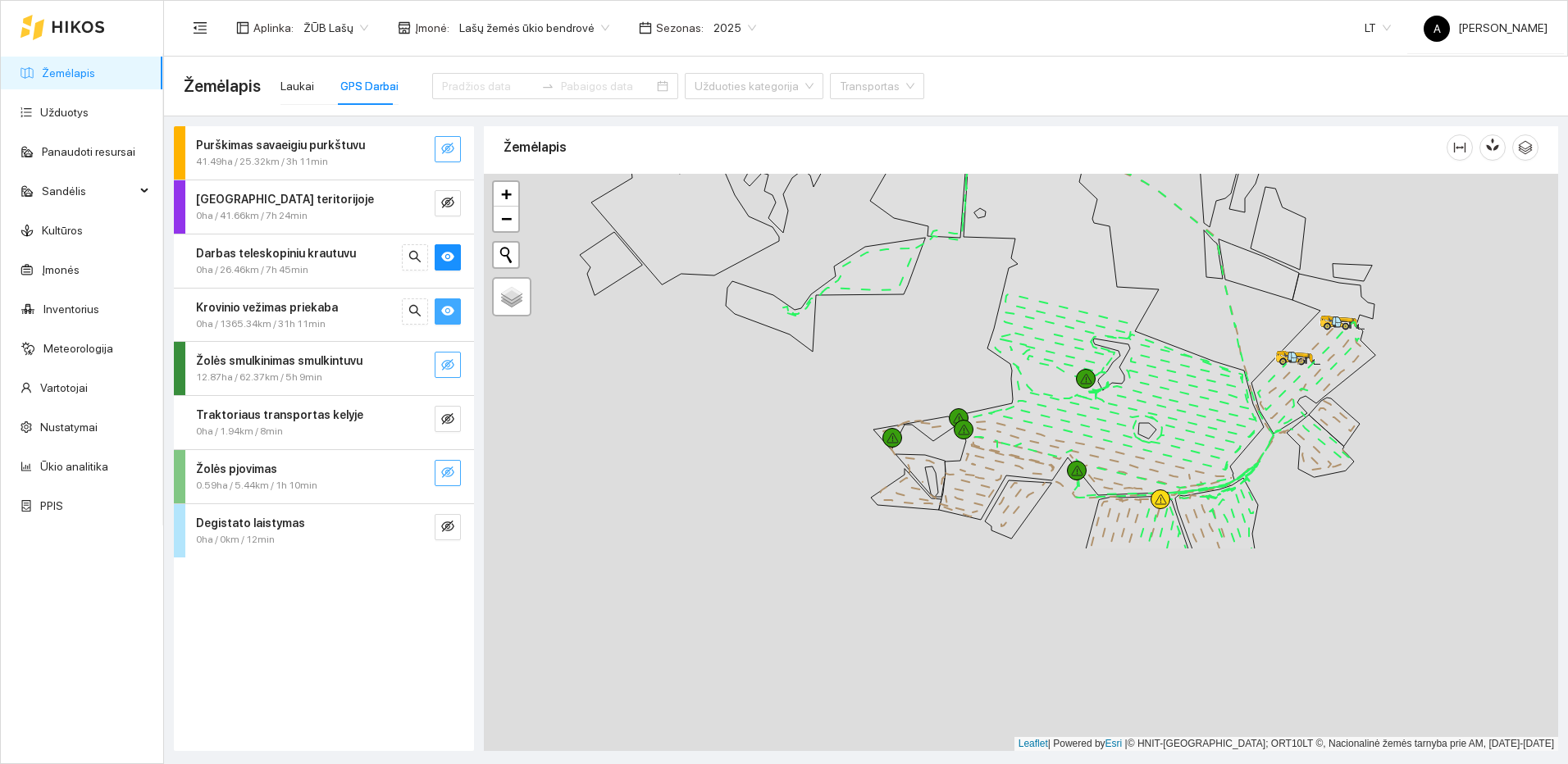
drag, startPoint x: 1232, startPoint y: 650, endPoint x: 1049, endPoint y: 386, distance: 321.2
click at [1049, 386] on icon at bounding box center [1101, 327] width 325 height 386
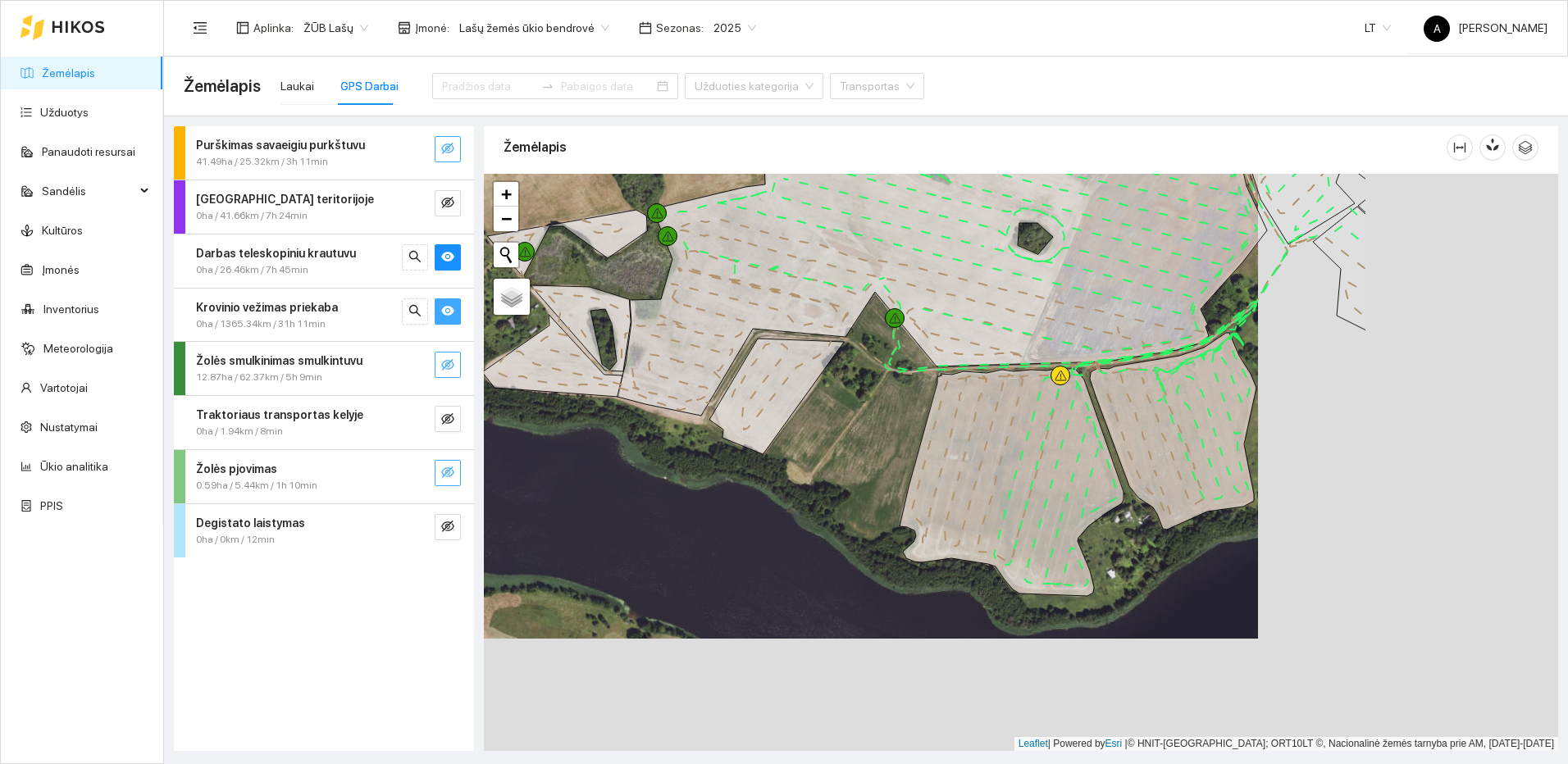
drag, startPoint x: 1372, startPoint y: 661, endPoint x: 1071, endPoint y: 548, distance: 321.5
click at [1071, 548] on icon at bounding box center [1057, 476] width 124 height 219
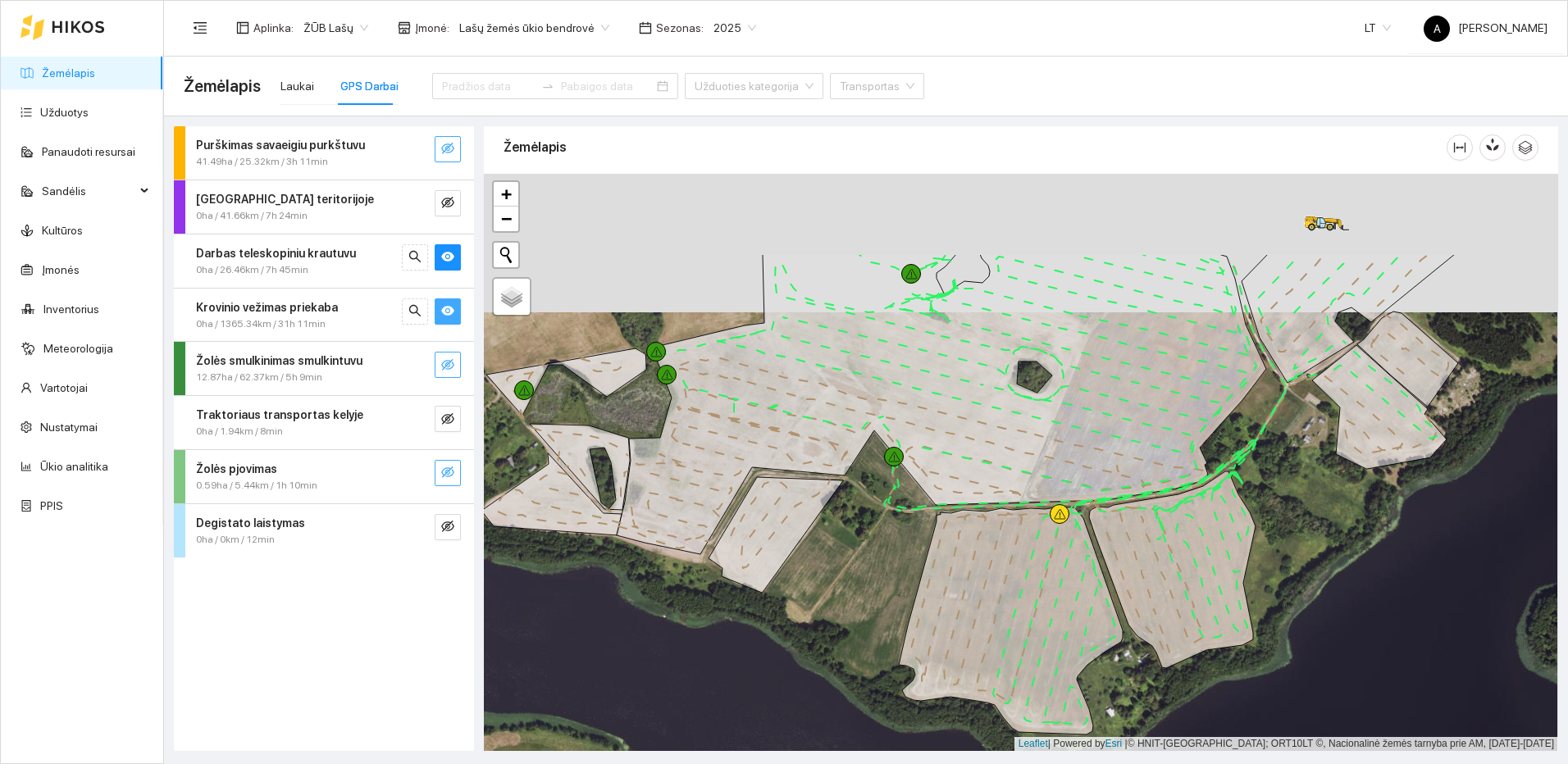
drag, startPoint x: 863, startPoint y: 425, endPoint x: 843, endPoint y: 613, distance: 189.1
click at [843, 613] on div at bounding box center [1021, 463] width 1074 height 577
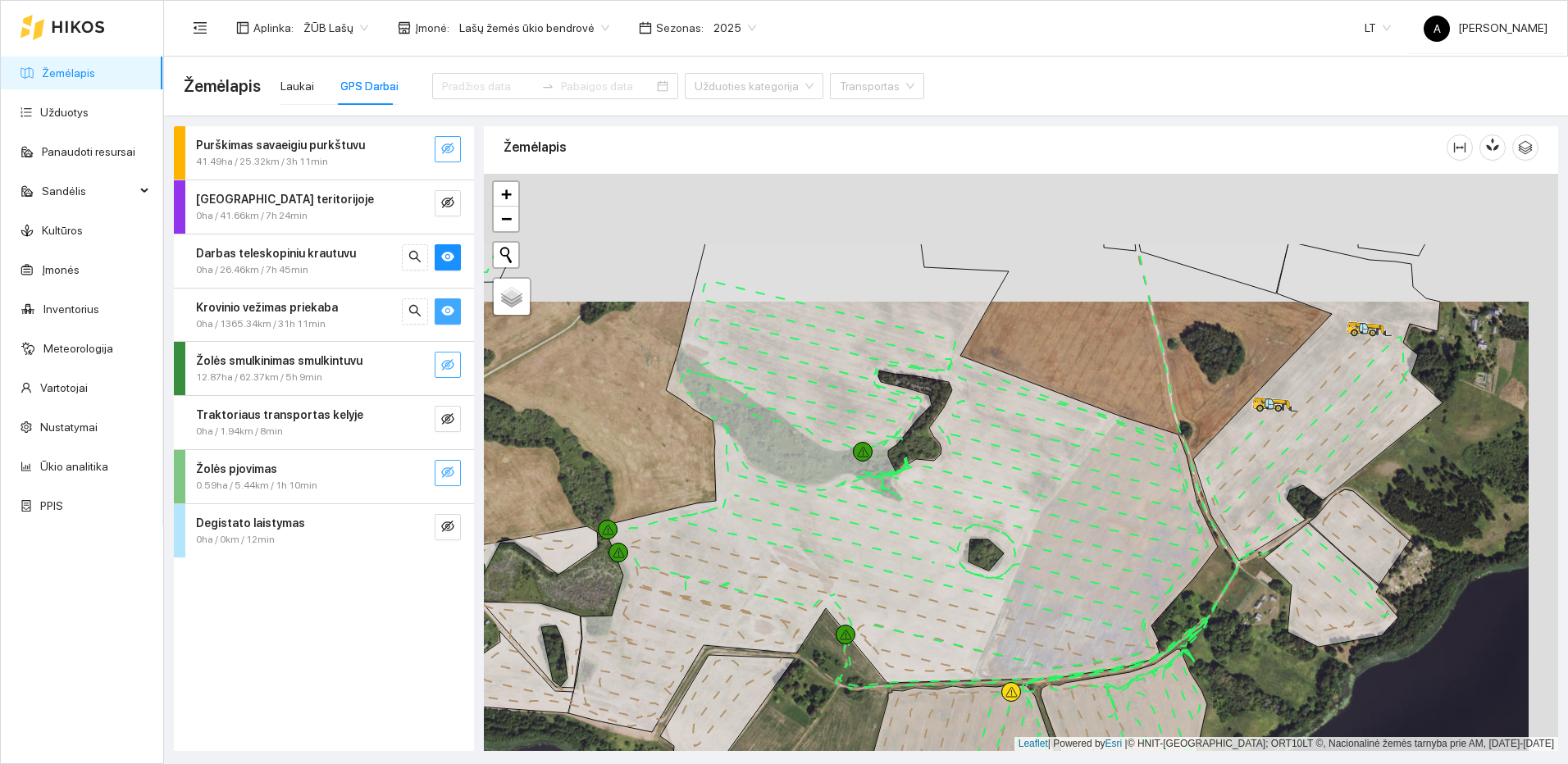
drag, startPoint x: 1482, startPoint y: 365, endPoint x: 1452, endPoint y: 492, distance: 130.5
click at [1452, 492] on div at bounding box center [1021, 463] width 1074 height 577
